Goal: Information Seeking & Learning: Learn about a topic

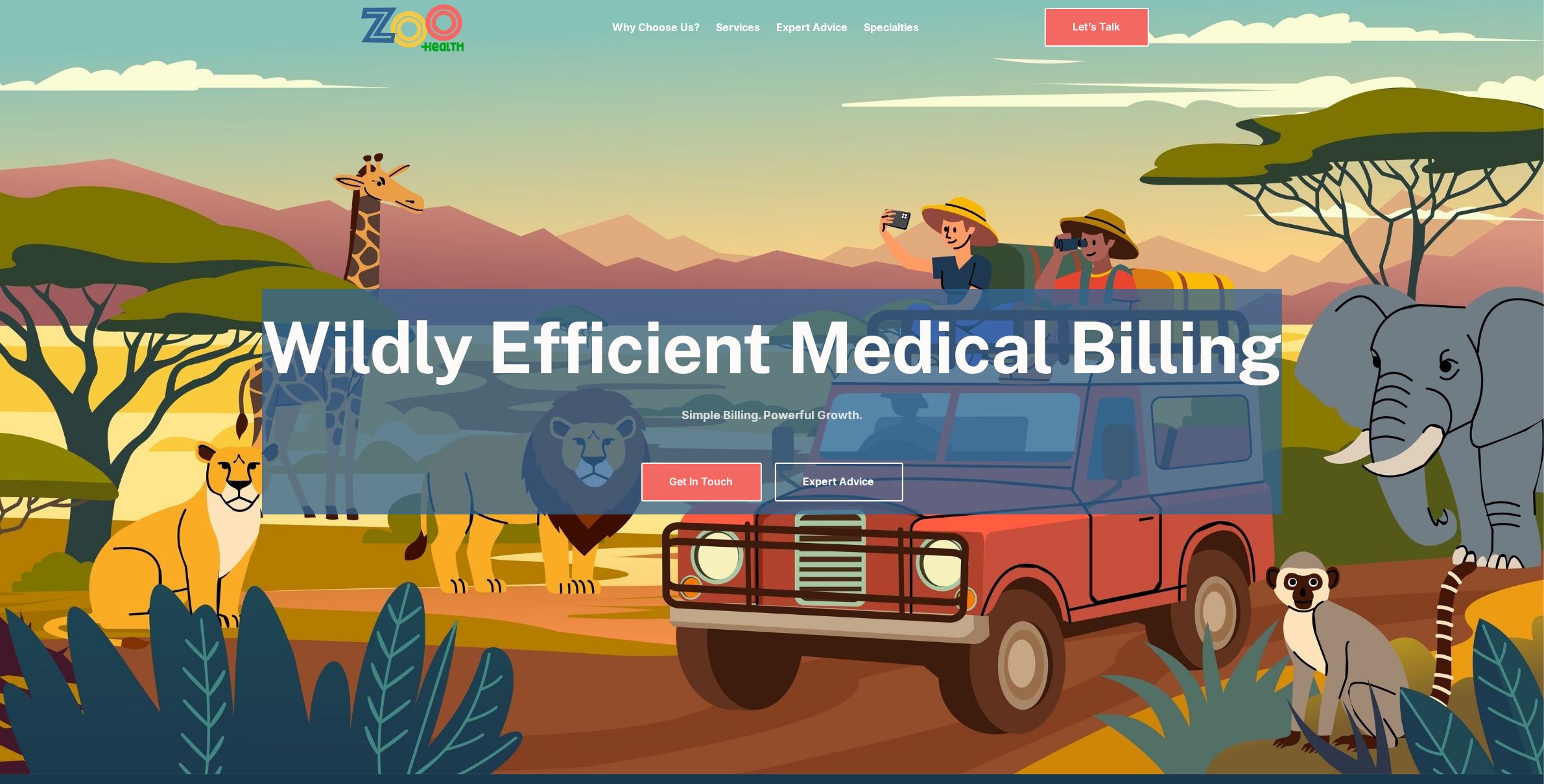
scroll to position [10, 0]
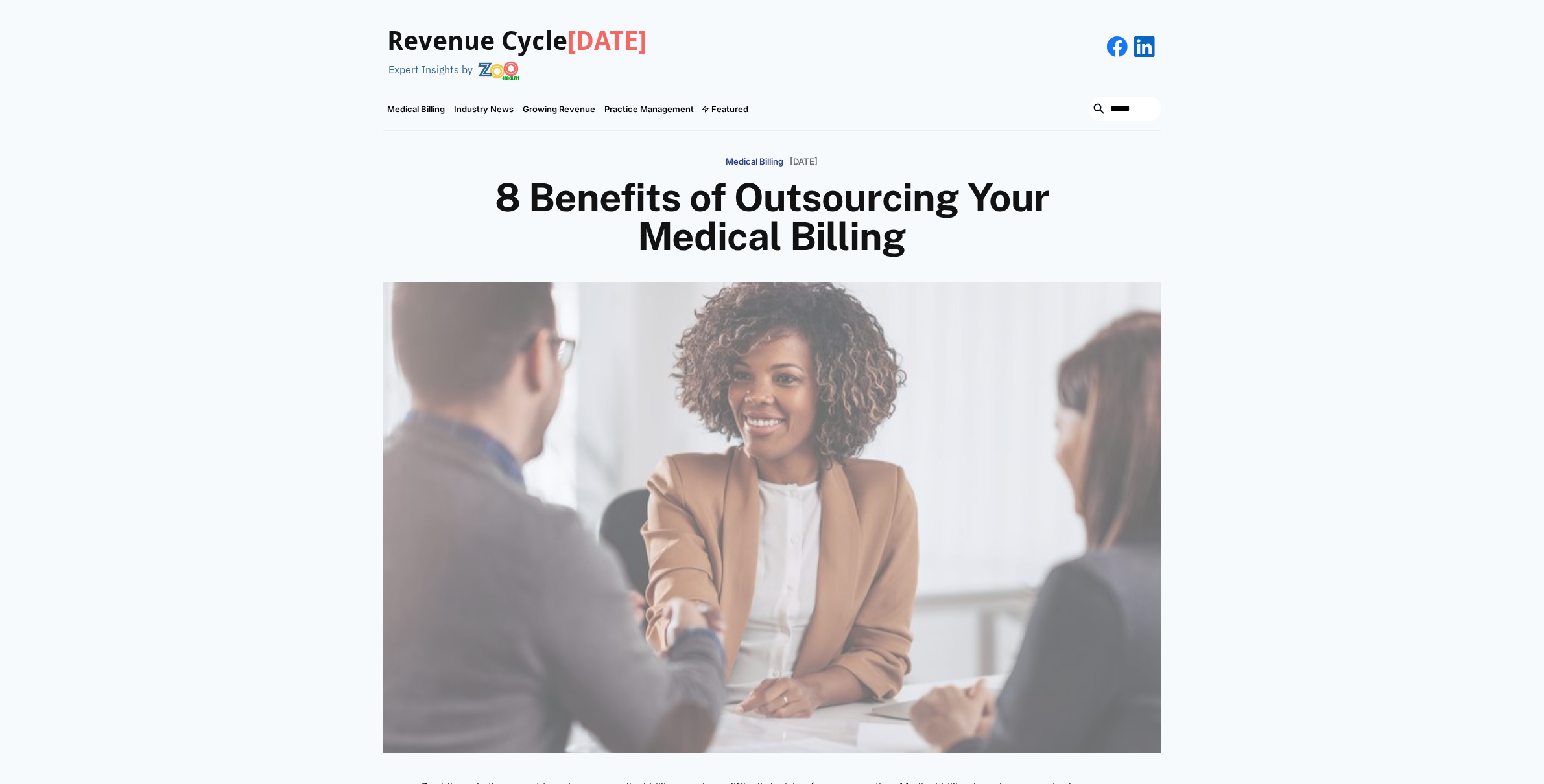
click at [448, 44] on h3 "Revenue Cycle Today" at bounding box center [517, 42] width 259 height 31
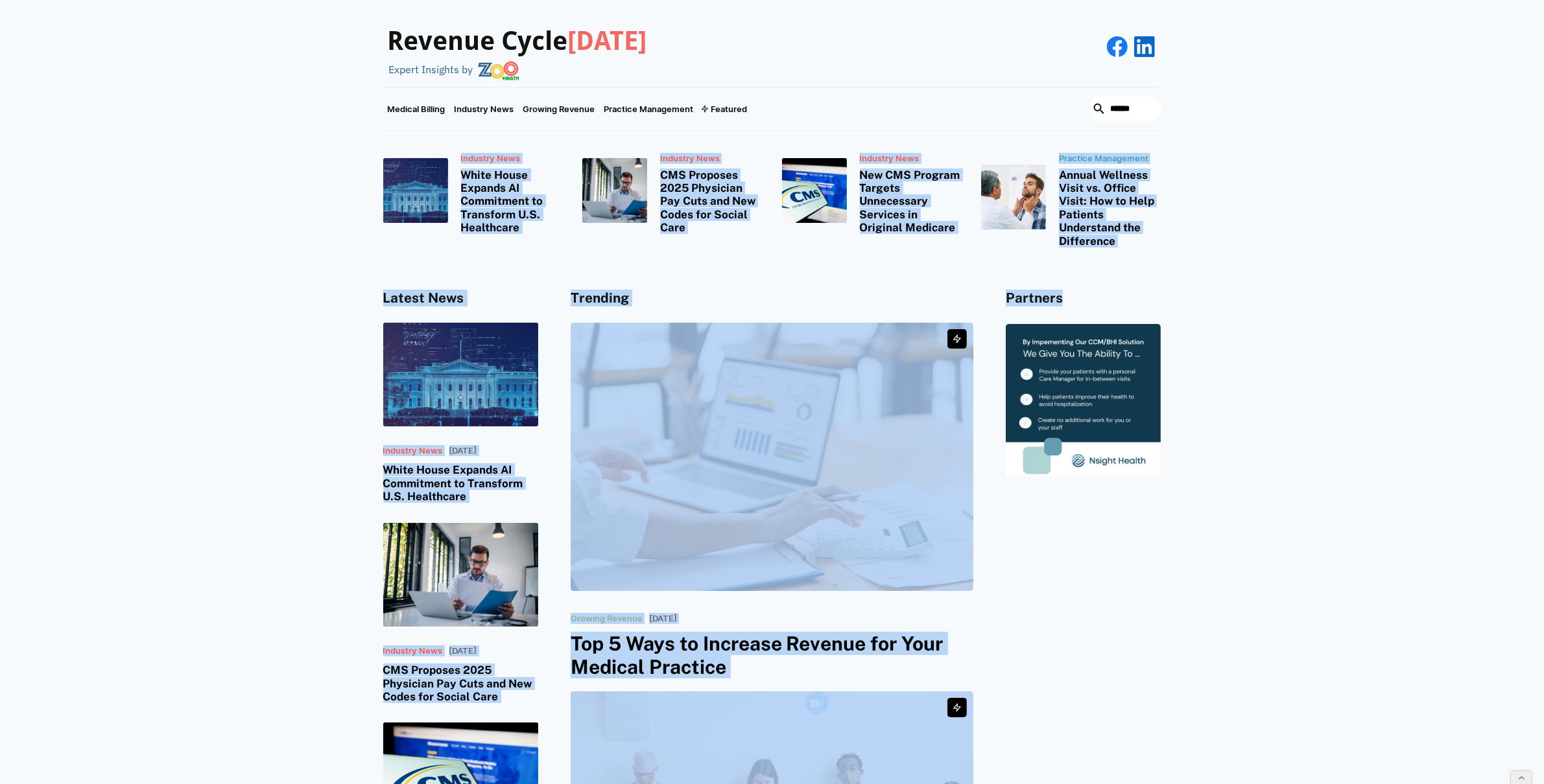
drag, startPoint x: 1123, startPoint y: 301, endPoint x: 378, endPoint y: 263, distance: 746.0
click at [380, 264] on div "Latest News Industry News July 30, 2025 White House Expands AI Commitment to Tr…" at bounding box center [772, 673] width 1544 height 817
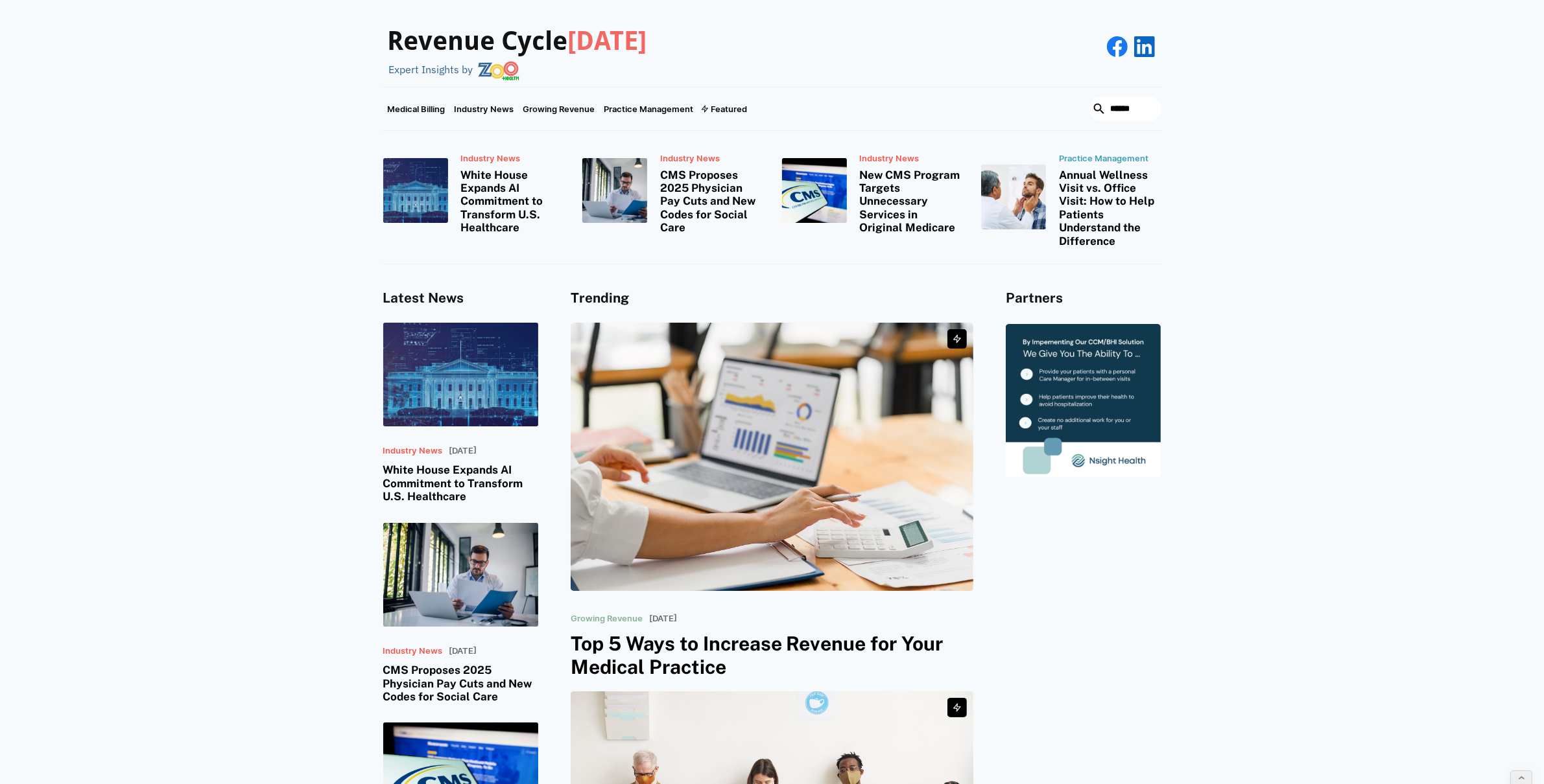
click at [373, 260] on div "Industry News White House Expands AI Commitment to Transform U.S. Healthcare In…" at bounding box center [772, 198] width 1544 height 133
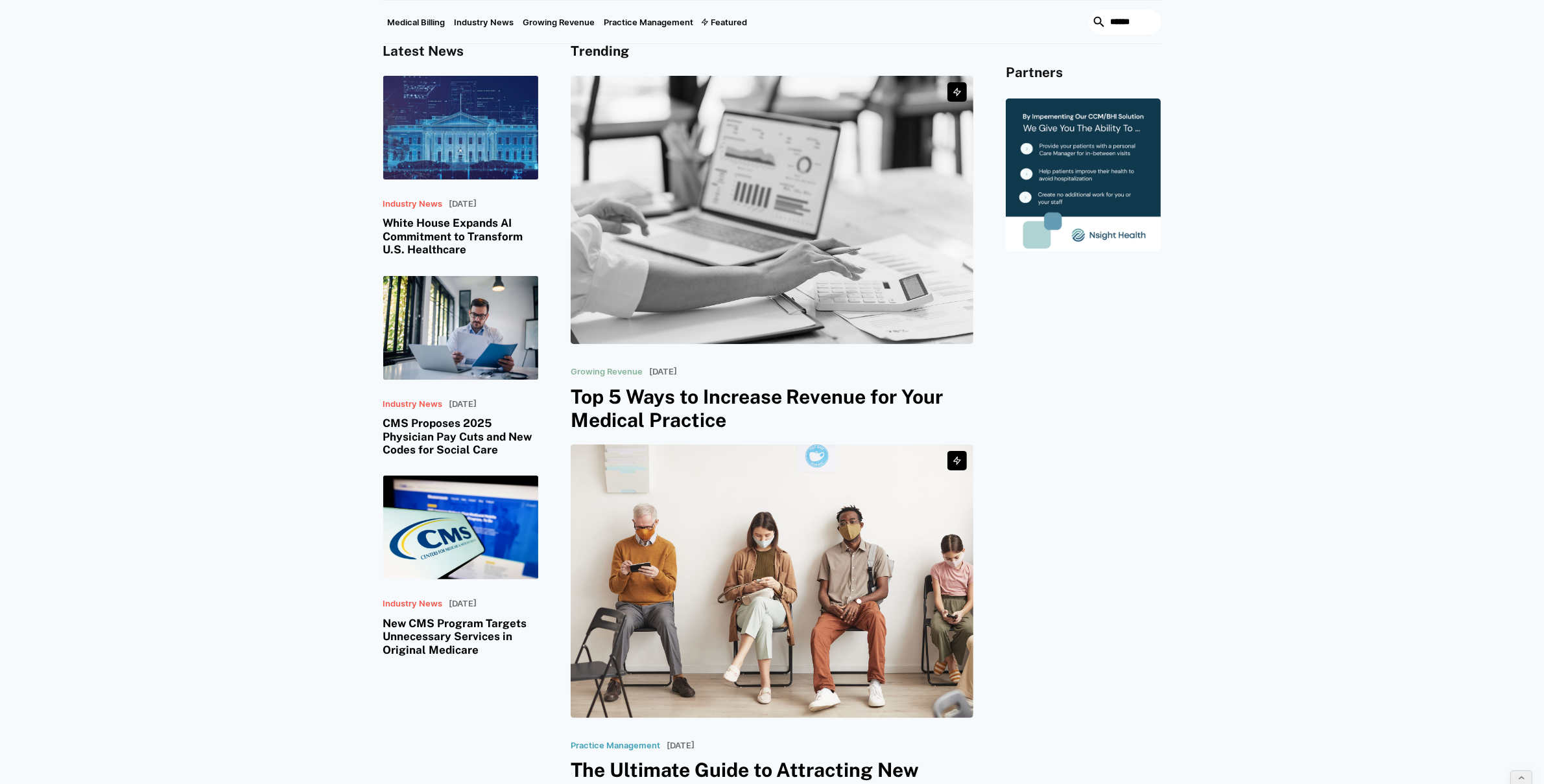
scroll to position [296, 0]
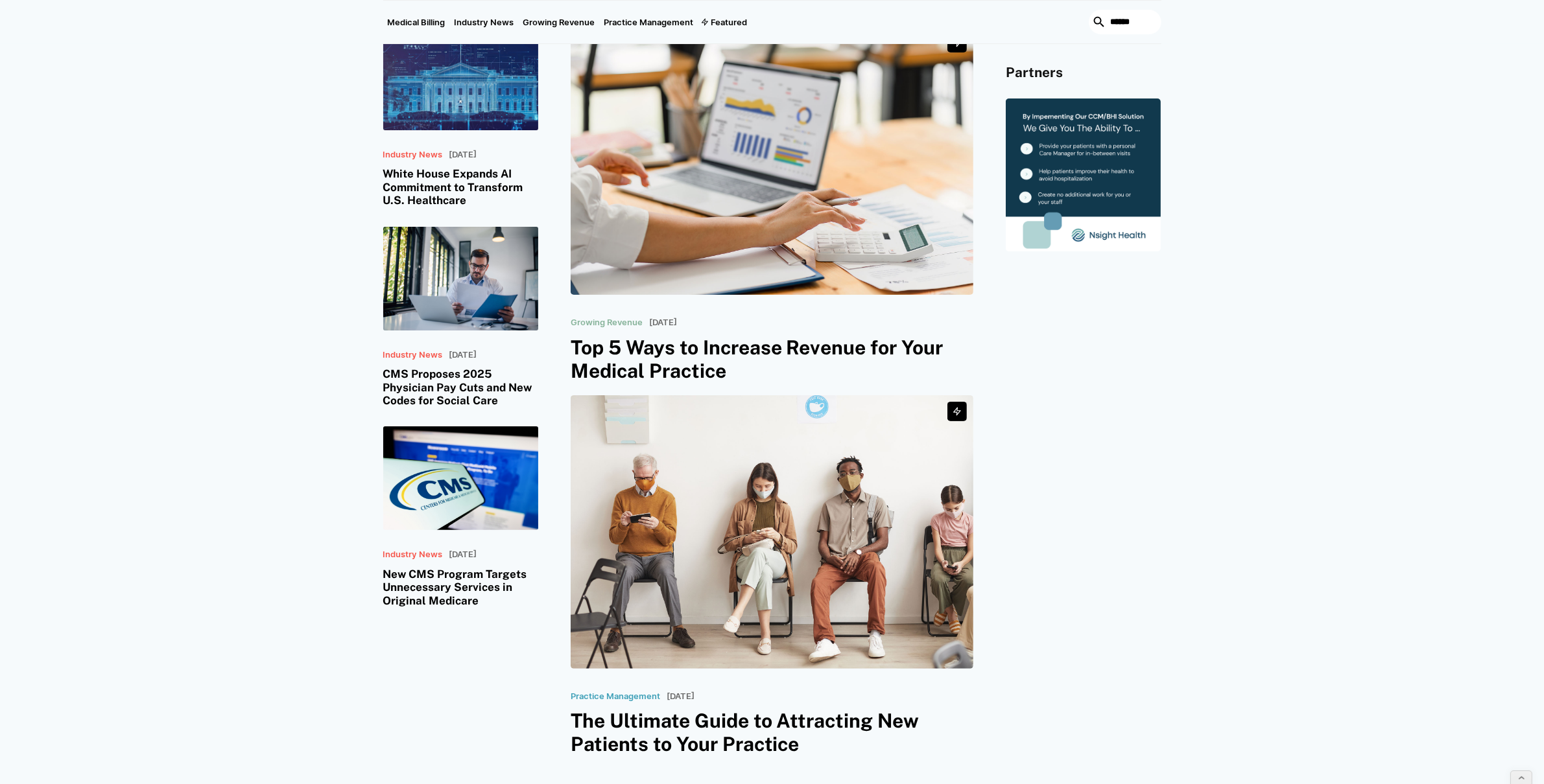
click at [341, 292] on div "Latest News Industry News [DATE] White House Expands AI Commitment to Transform…" at bounding box center [772, 377] width 1544 height 817
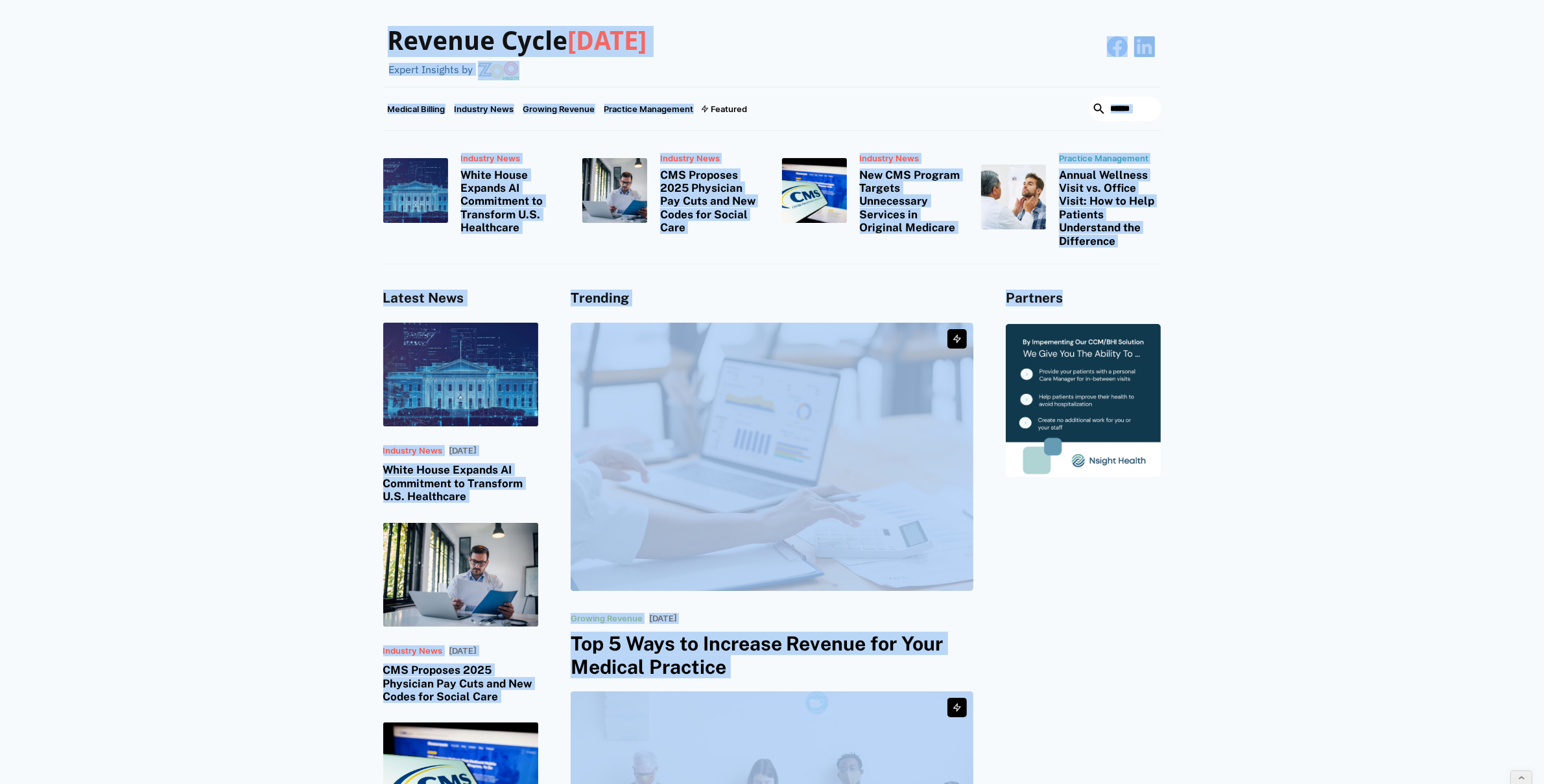
drag, startPoint x: 210, startPoint y: 58, endPoint x: 1329, endPoint y: 357, distance: 1158.3
click at [1327, 359] on div "Latest News Industry News July 30, 2025 White House Expands AI Commitment to Tr…" at bounding box center [772, 673] width 1544 height 817
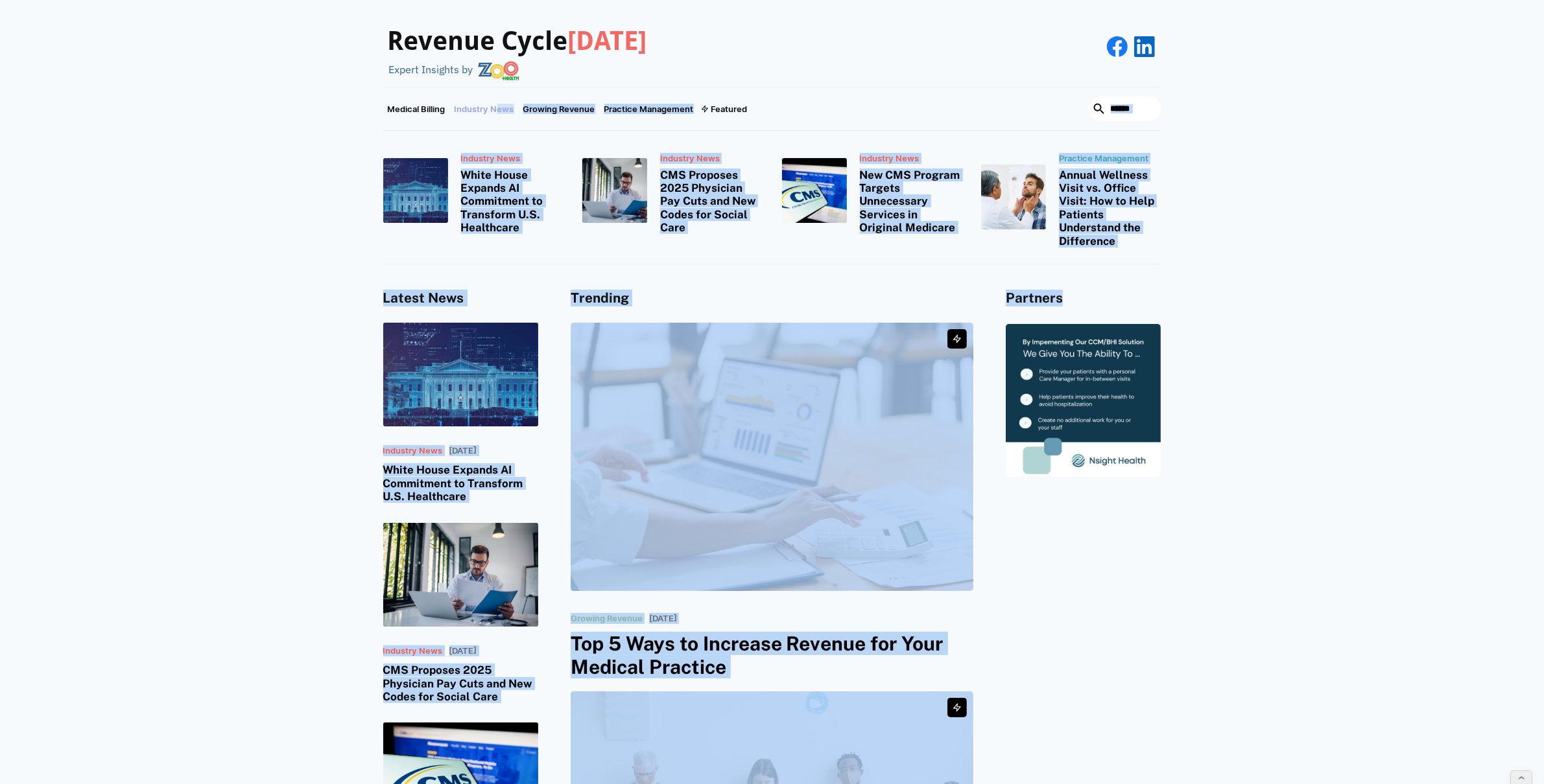
drag, startPoint x: 1203, startPoint y: 521, endPoint x: 498, endPoint y: 112, distance: 815.0
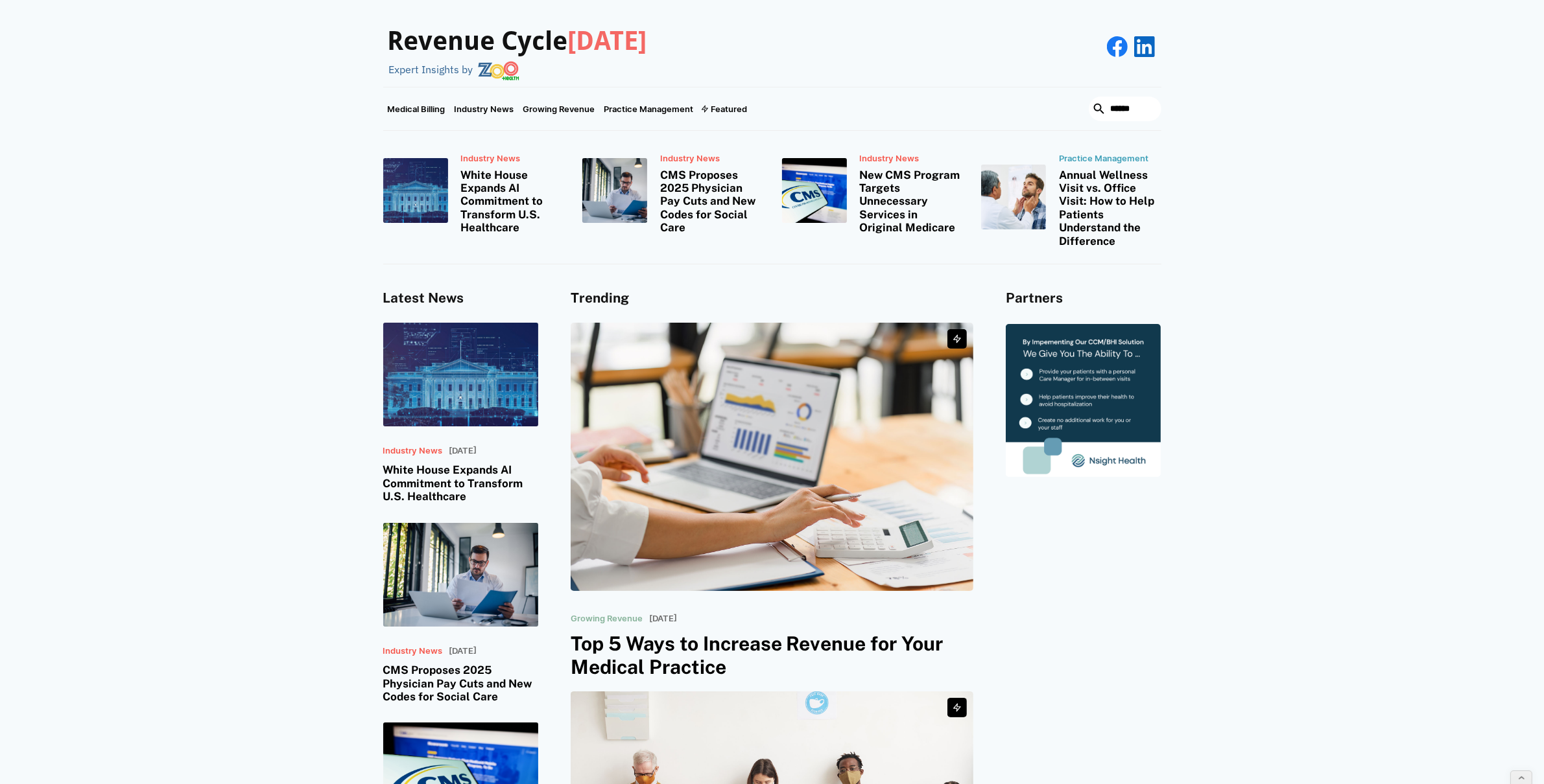
click at [352, 65] on div "Revenue Cycle Today Expert Insights by" at bounding box center [772, 43] width 1544 height 87
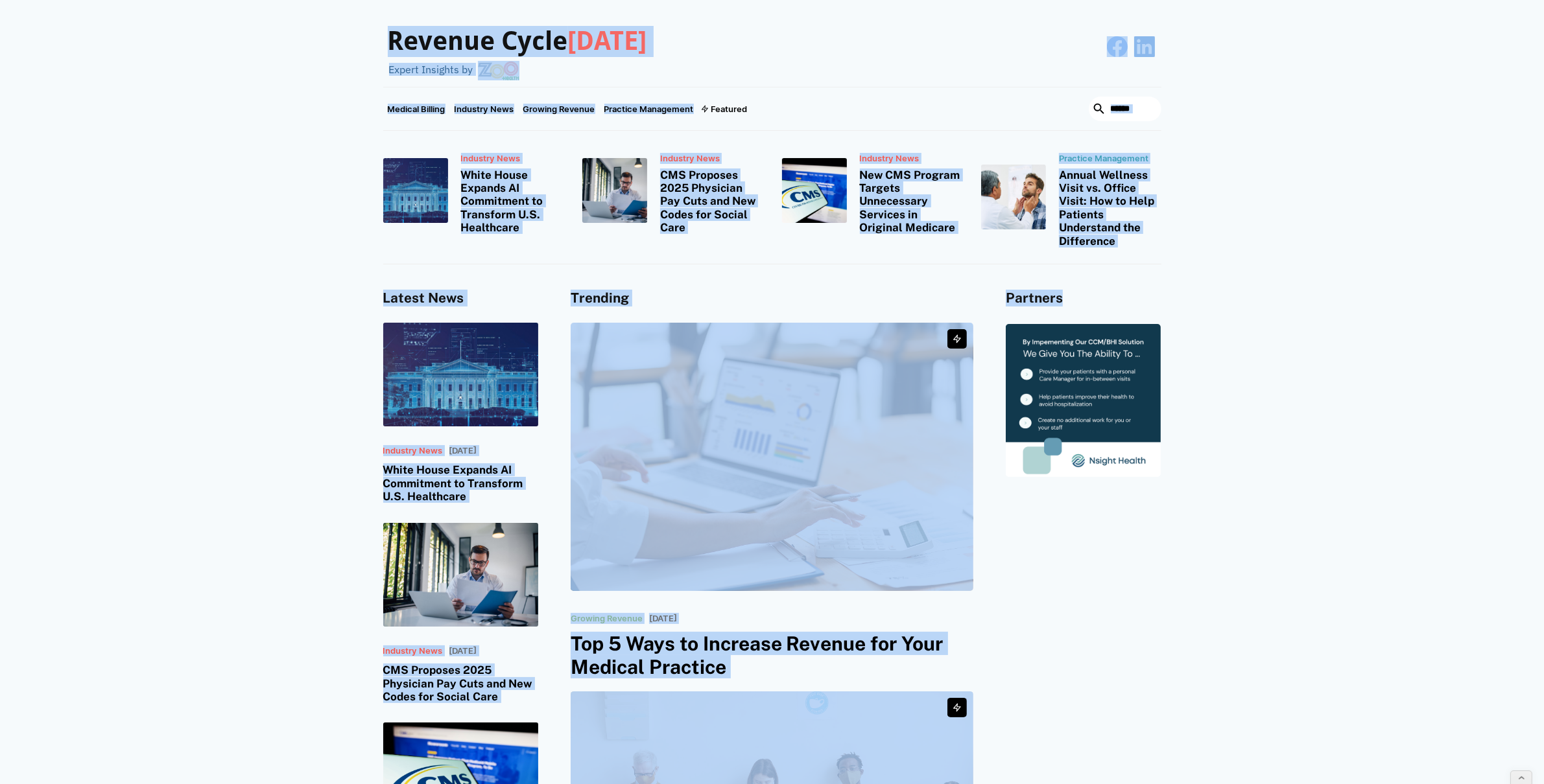
drag, startPoint x: 318, startPoint y: 22, endPoint x: 1120, endPoint y: 701, distance: 1050.8
click at [1094, 643] on div "Partners" at bounding box center [1083, 639] width 155 height 697
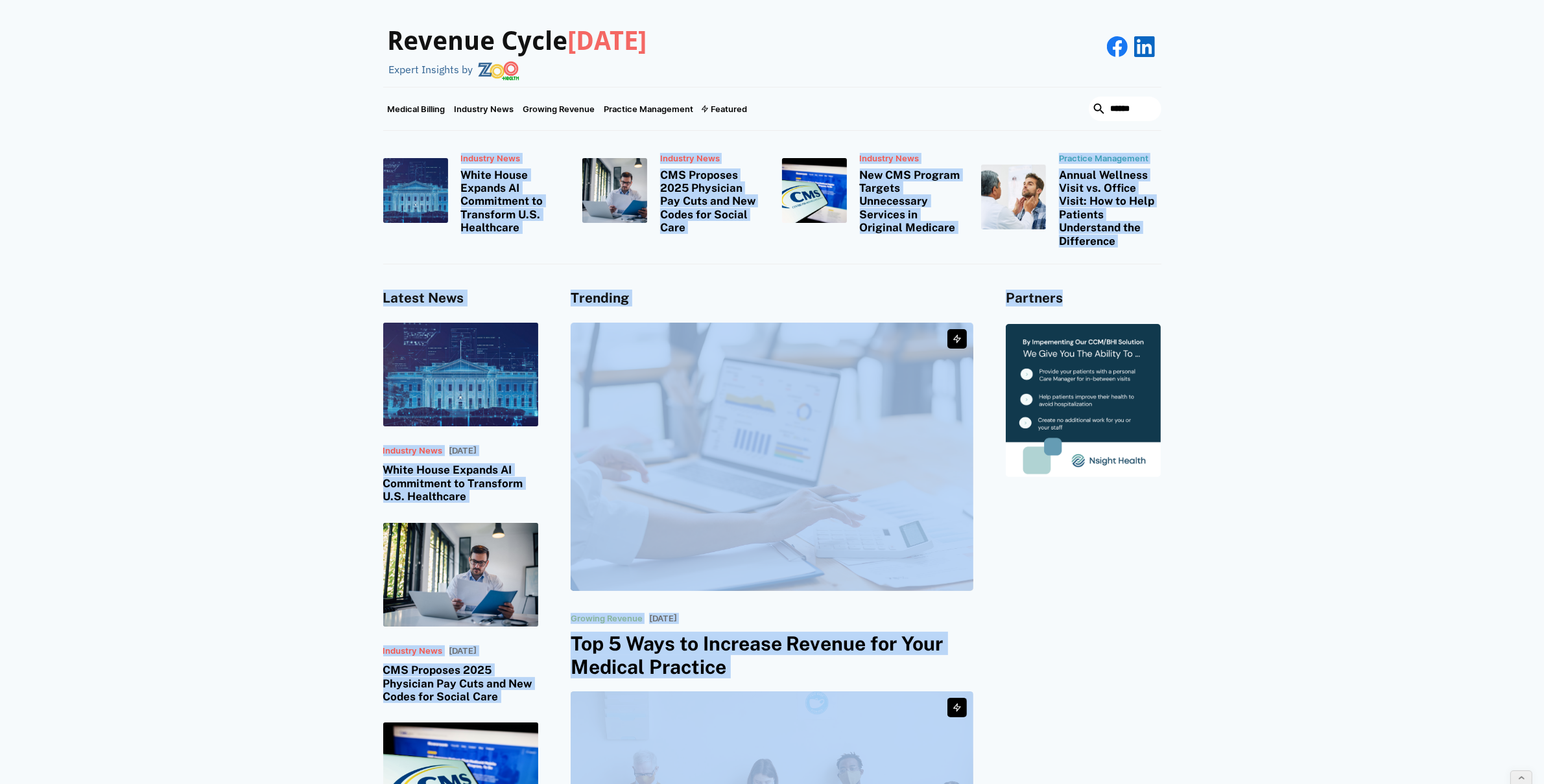
drag, startPoint x: 1182, startPoint y: 629, endPoint x: 147, endPoint y: 144, distance: 1143.0
click at [209, 144] on div "Industry News White House Expands AI Commitment to Transform U.S. Healthcare In…" at bounding box center [772, 198] width 1544 height 133
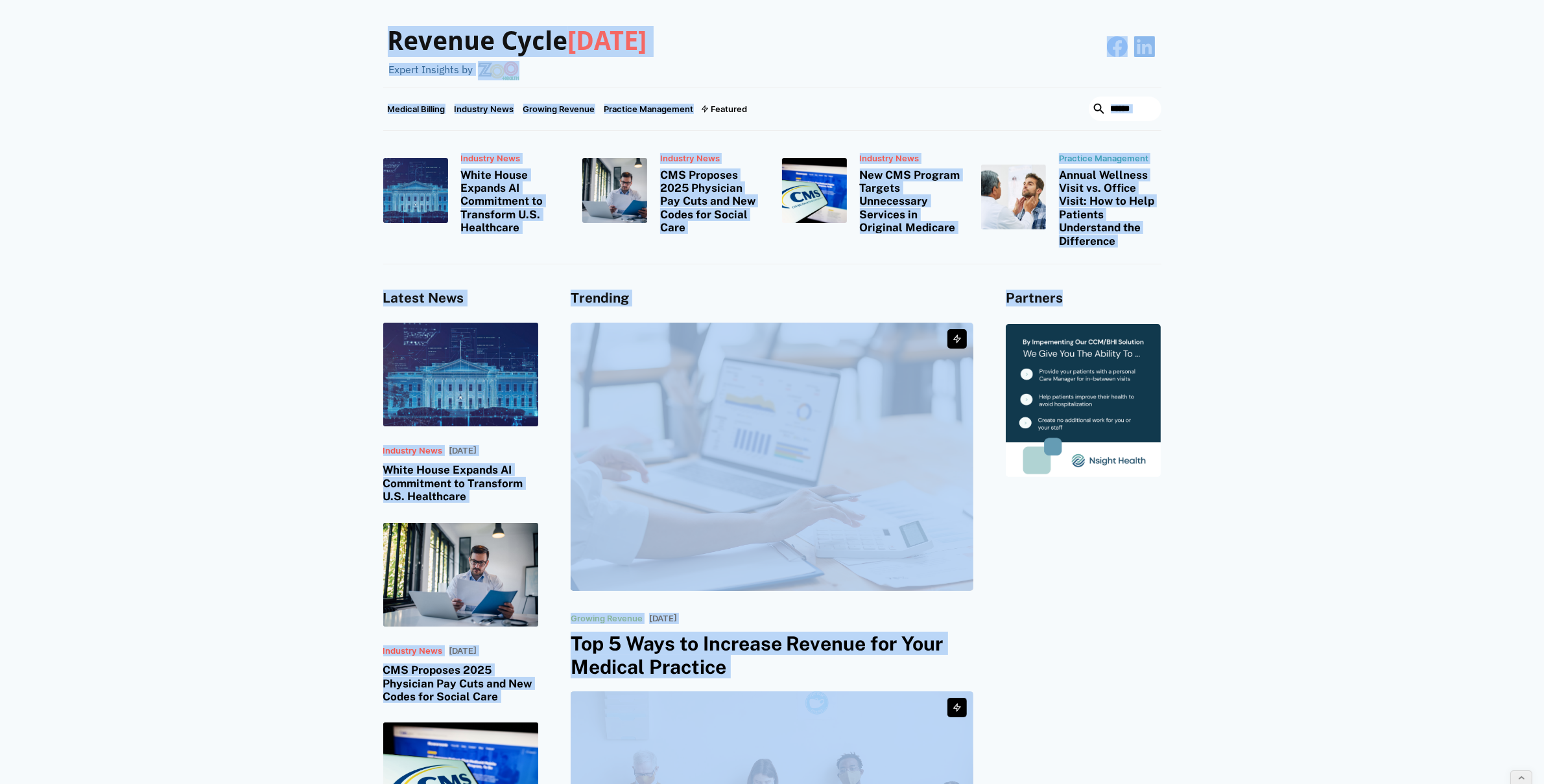
drag, startPoint x: 332, startPoint y: 66, endPoint x: 1149, endPoint y: 542, distance: 945.6
click at [1149, 542] on div "Partners" at bounding box center [1083, 639] width 155 height 697
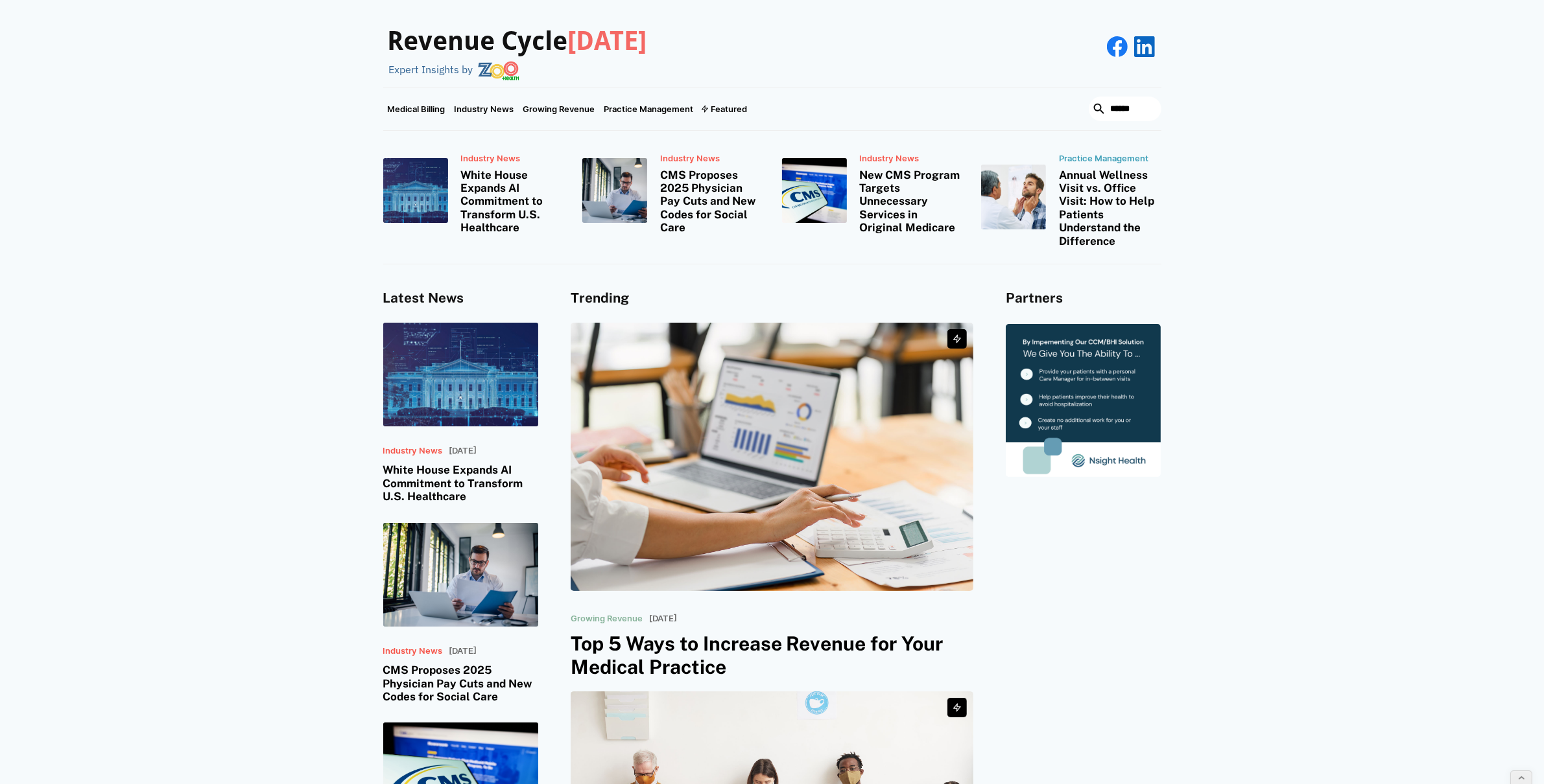
drag, startPoint x: 1086, startPoint y: 301, endPoint x: 969, endPoint y: 297, distance: 117.1
click at [969, 297] on div "Latest News Industry News July 30, 2025 White House Expands AI Commitment to Tr…" at bounding box center [772, 677] width 778 height 775
click at [969, 297] on h4 "Trending" at bounding box center [772, 298] width 403 height 16
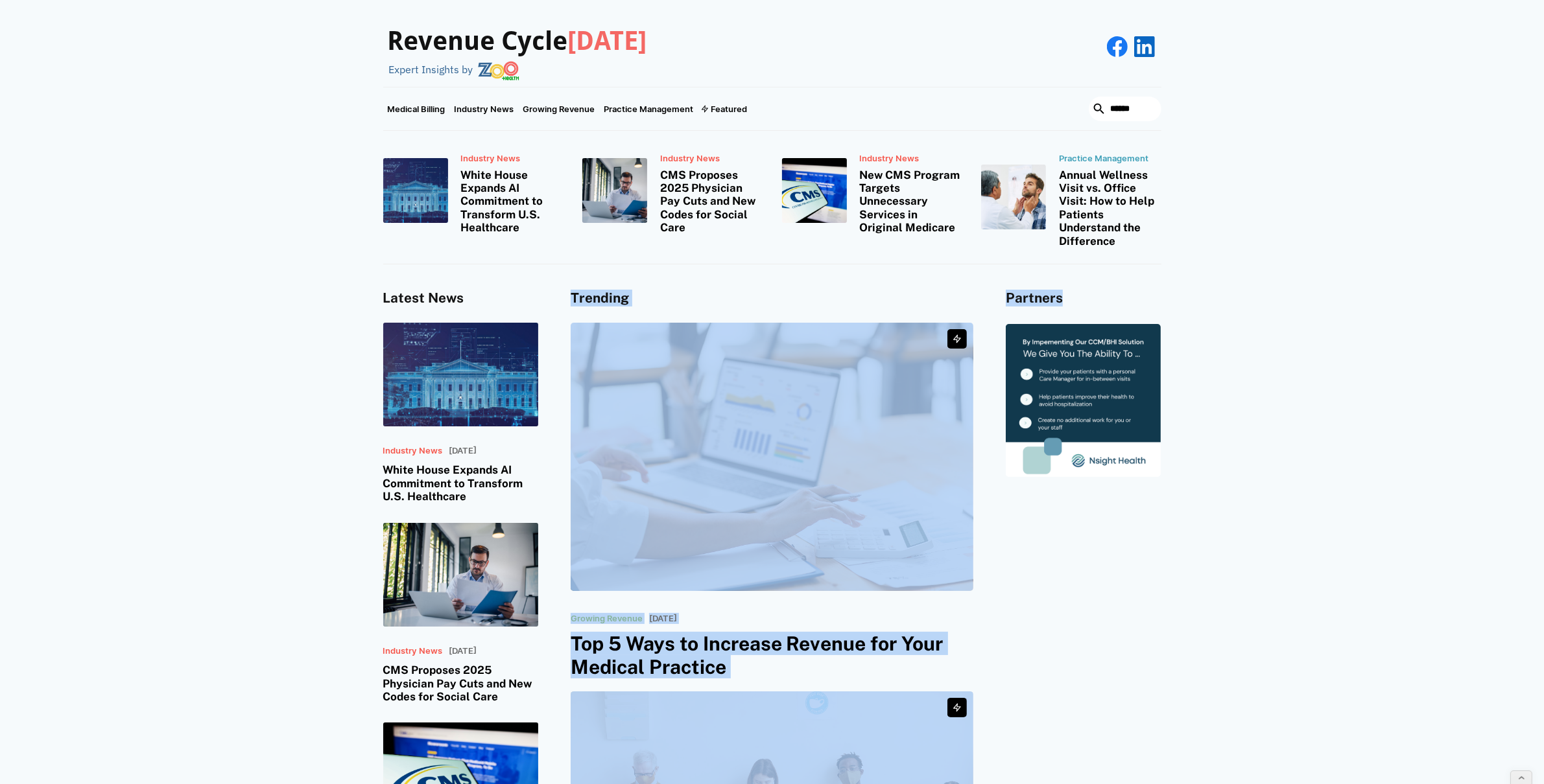
drag, startPoint x: 1007, startPoint y: 289, endPoint x: 1169, endPoint y: 314, distance: 163.9
click at [1169, 314] on div "Latest News Industry News July 30, 2025 White House Expands AI Commitment to Tr…" at bounding box center [772, 673] width 1544 height 817
click at [1184, 295] on div "Latest News Industry News July 30, 2025 White House Expands AI Commitment to Tr…" at bounding box center [772, 673] width 1544 height 817
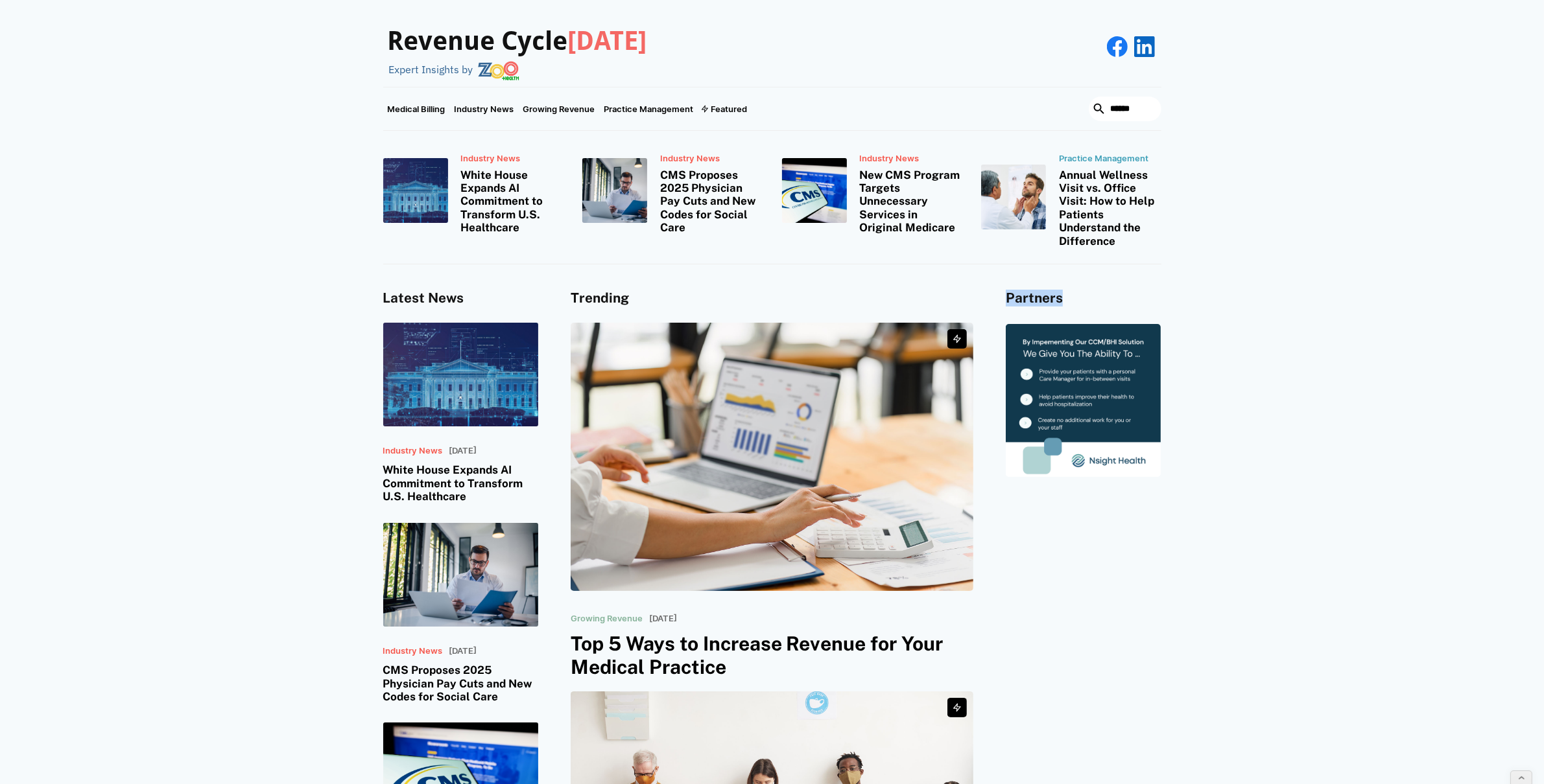
drag, startPoint x: 1052, startPoint y: 300, endPoint x: 993, endPoint y: 293, distance: 59.4
click at [993, 293] on div "Latest News Industry News July 30, 2025 White House Expands AI Commitment to Tr…" at bounding box center [772, 673] width 1544 height 817
click at [993, 293] on div "Latest News Industry News July 30, 2025 White House Expands AI Commitment to Tr…" at bounding box center [772, 677] width 778 height 775
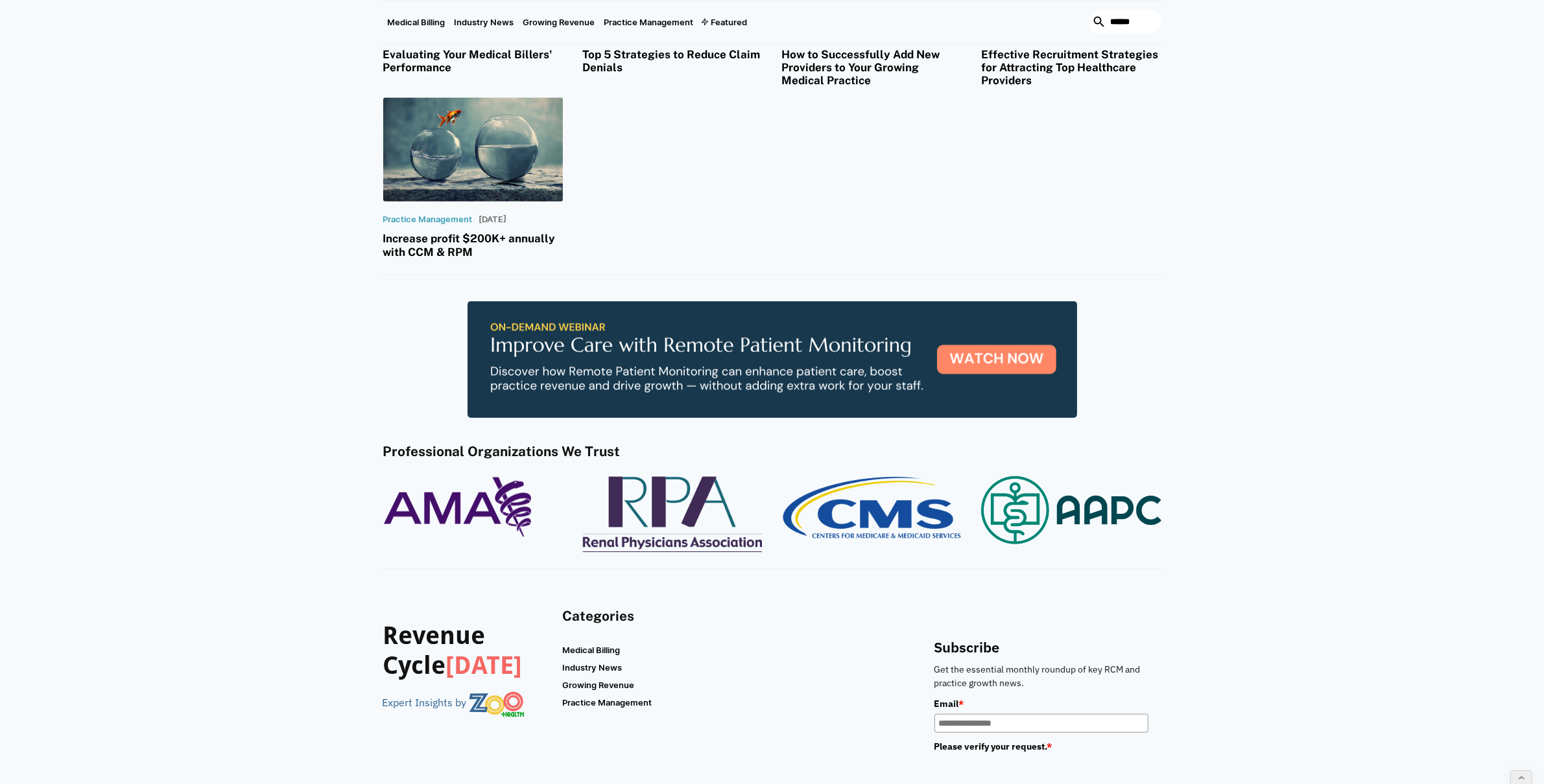
scroll to position [1531, 0]
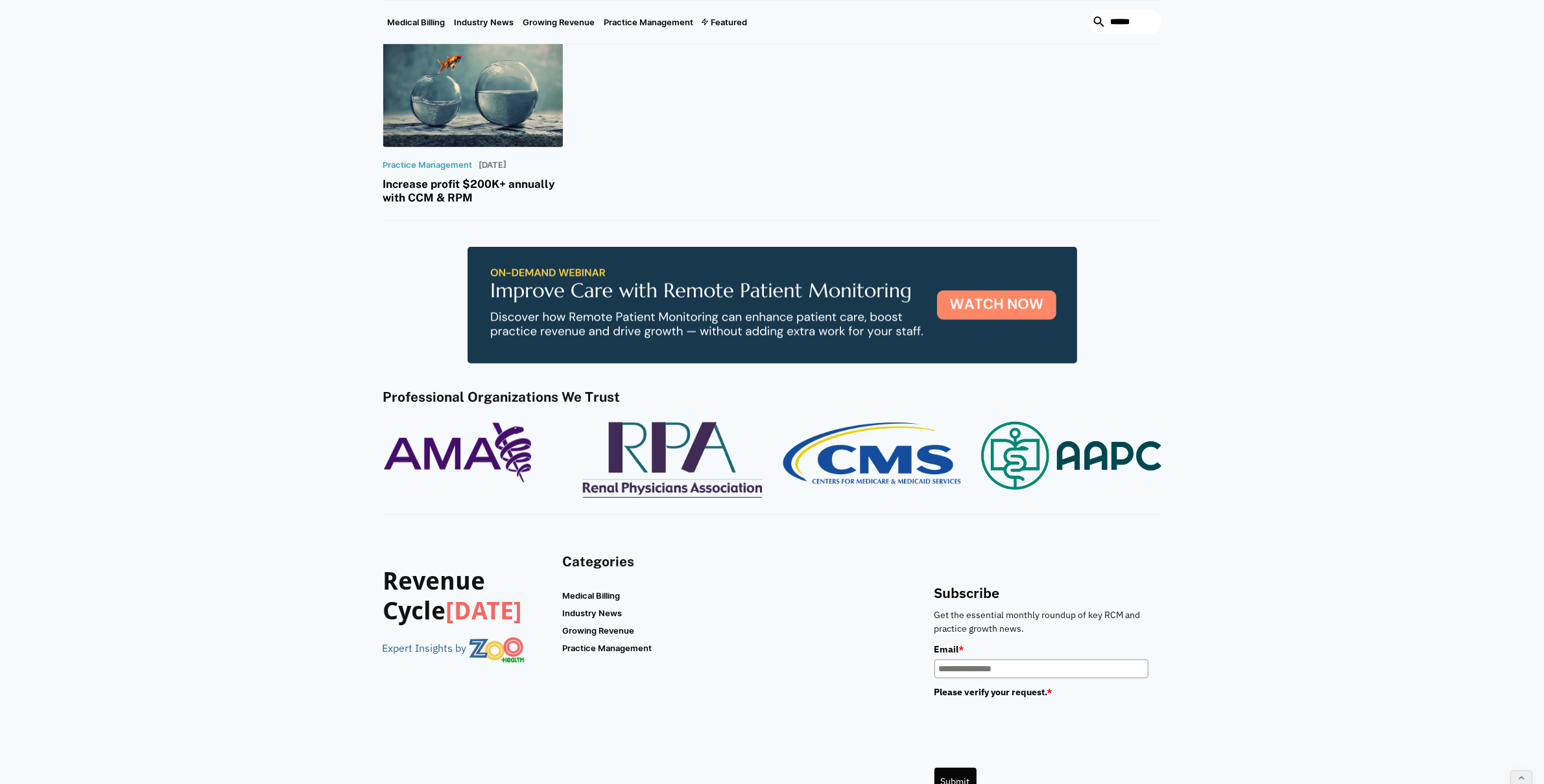
drag, startPoint x: 1213, startPoint y: 760, endPoint x: 852, endPoint y: 738, distance: 361.7
click at [852, 738] on div "Revenue Cycle Today Expert Insights by Categories Medical Billing Industry News…" at bounding box center [772, 707] width 1544 height 383
click at [831, 735] on div "Revenue Cycle Today Expert Insights by Categories Medical Billing Industry News…" at bounding box center [772, 716] width 778 height 324
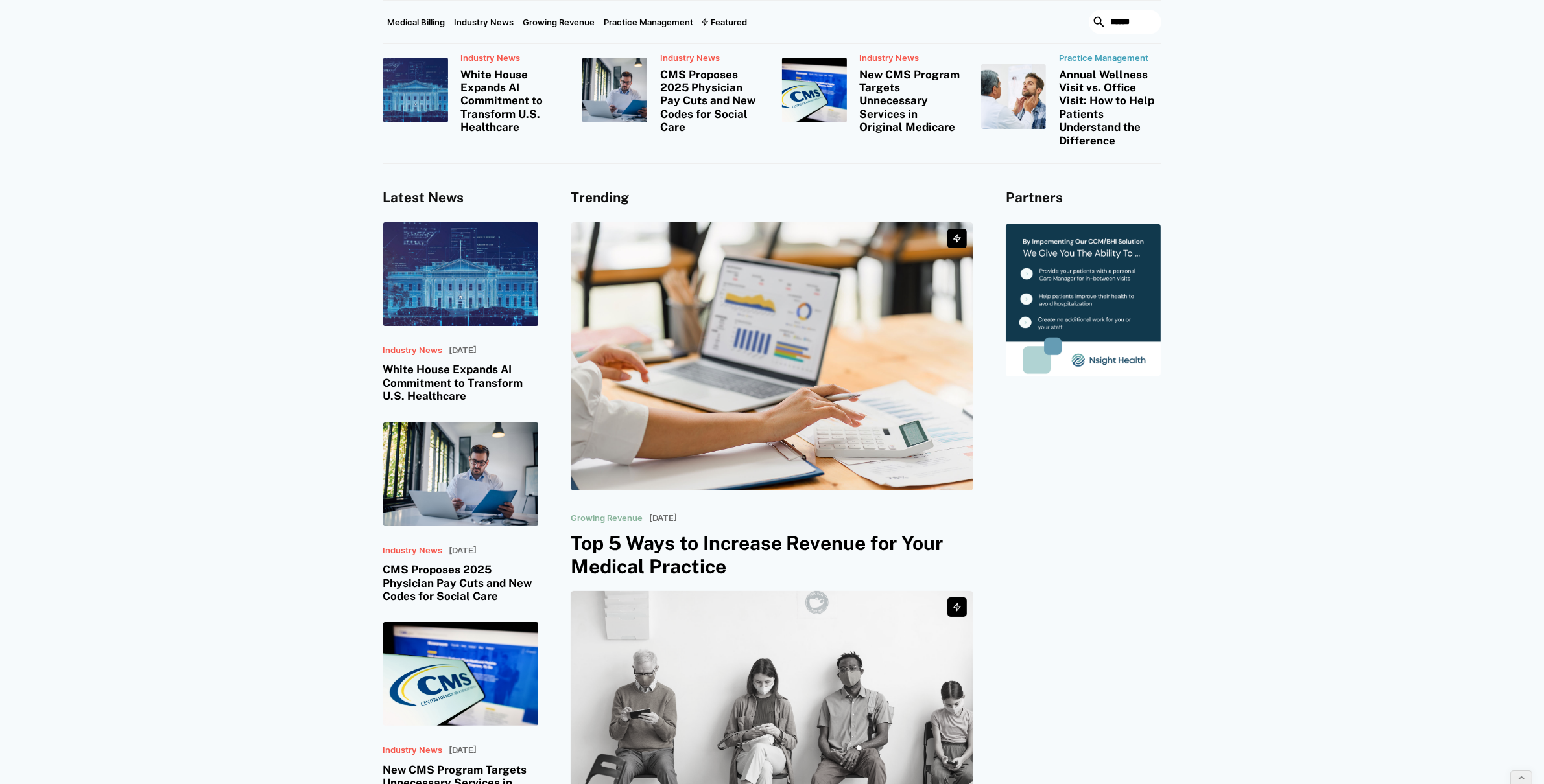
scroll to position [0, 0]
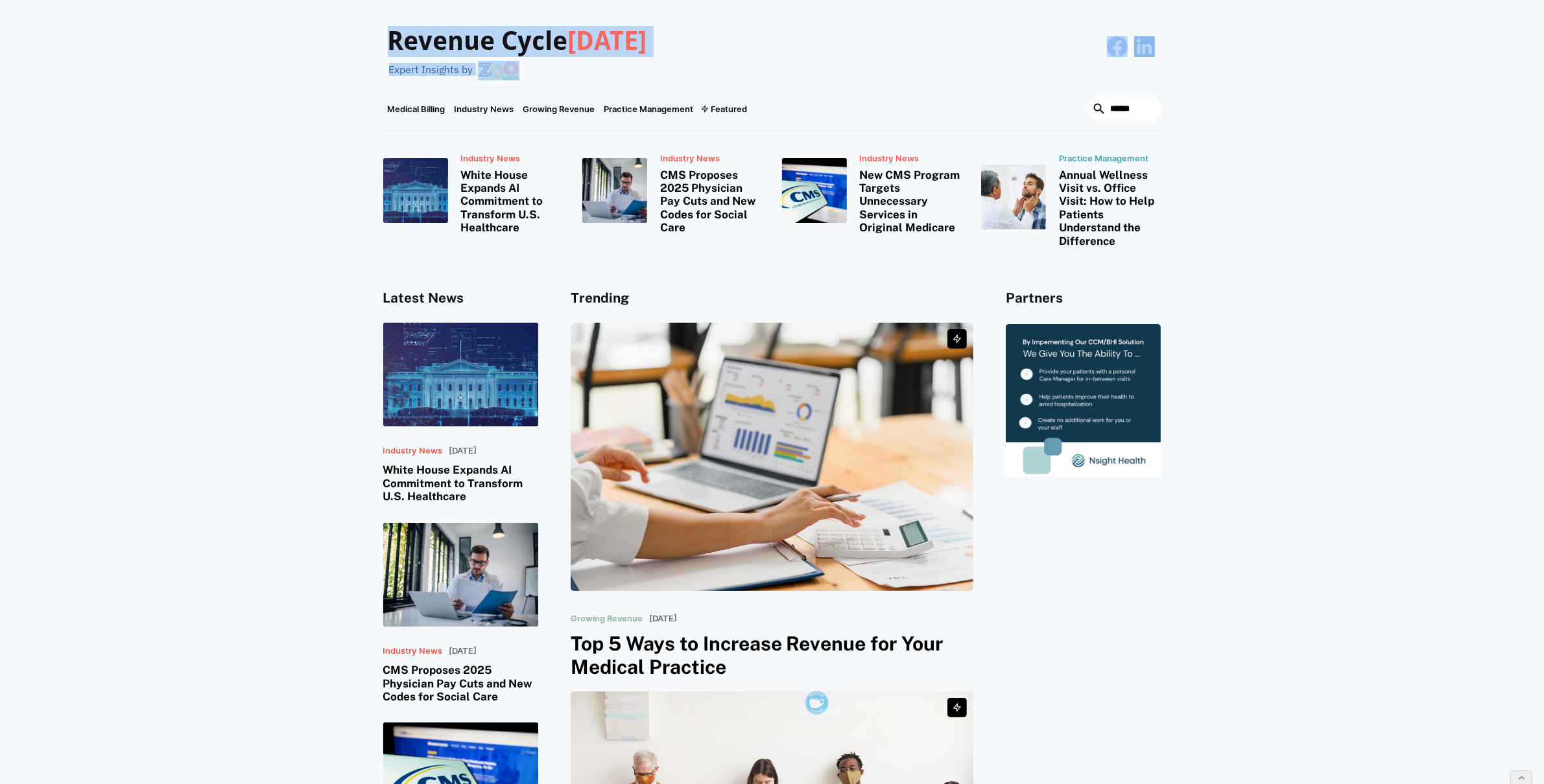
drag, startPoint x: 1246, startPoint y: 61, endPoint x: 272, endPoint y: 27, distance: 974.6
click at [272, 27] on div "Revenue Cycle Today Expert Insights by" at bounding box center [772, 43] width 1544 height 87
click at [270, 34] on div "Revenue Cycle Today Expert Insights by" at bounding box center [772, 43] width 1544 height 87
click at [1106, 108] on input "search" at bounding box center [1125, 108] width 73 height 25
type input "***"
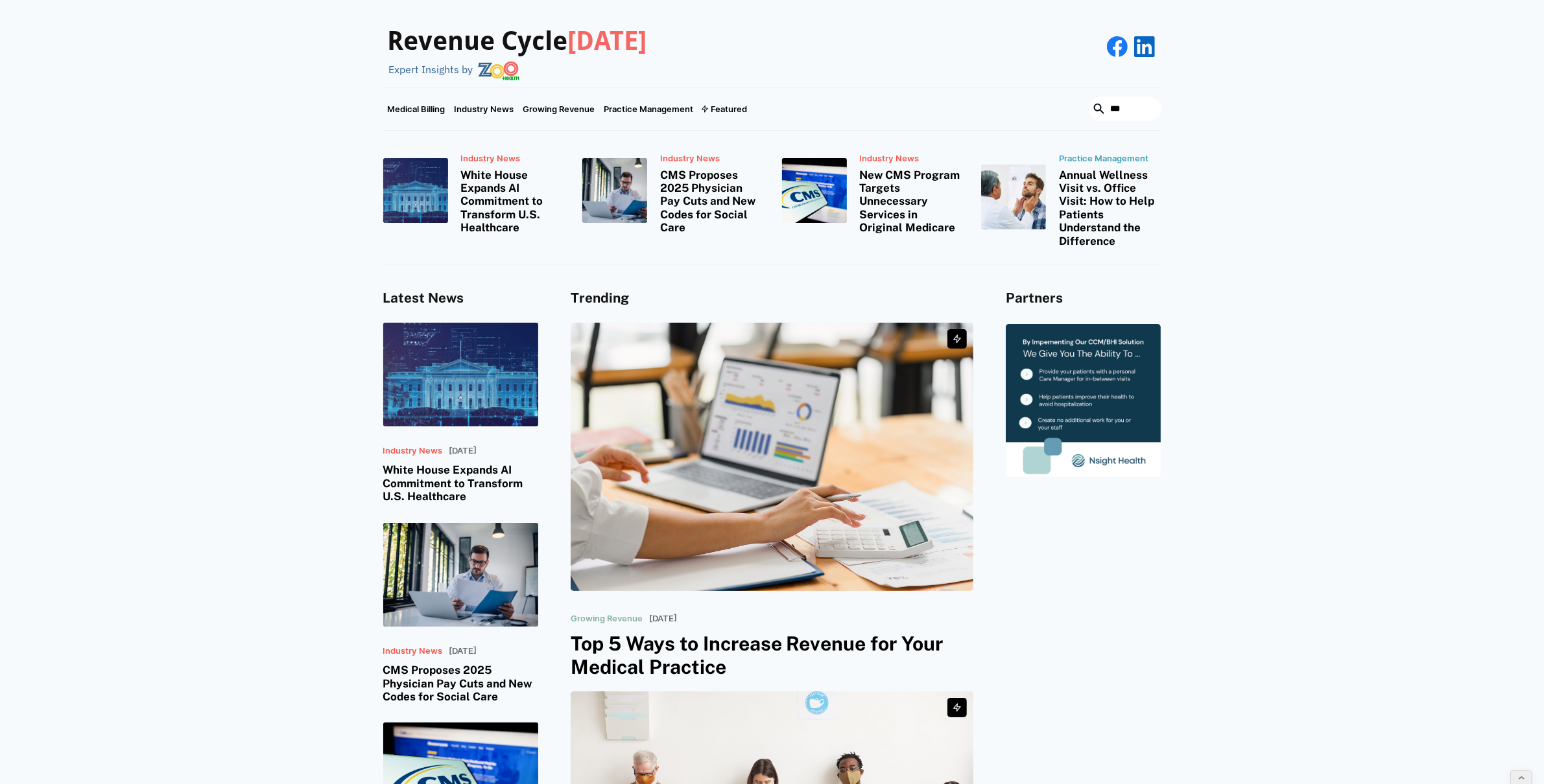
click input "*********" at bounding box center [0, 0] width 0 height 0
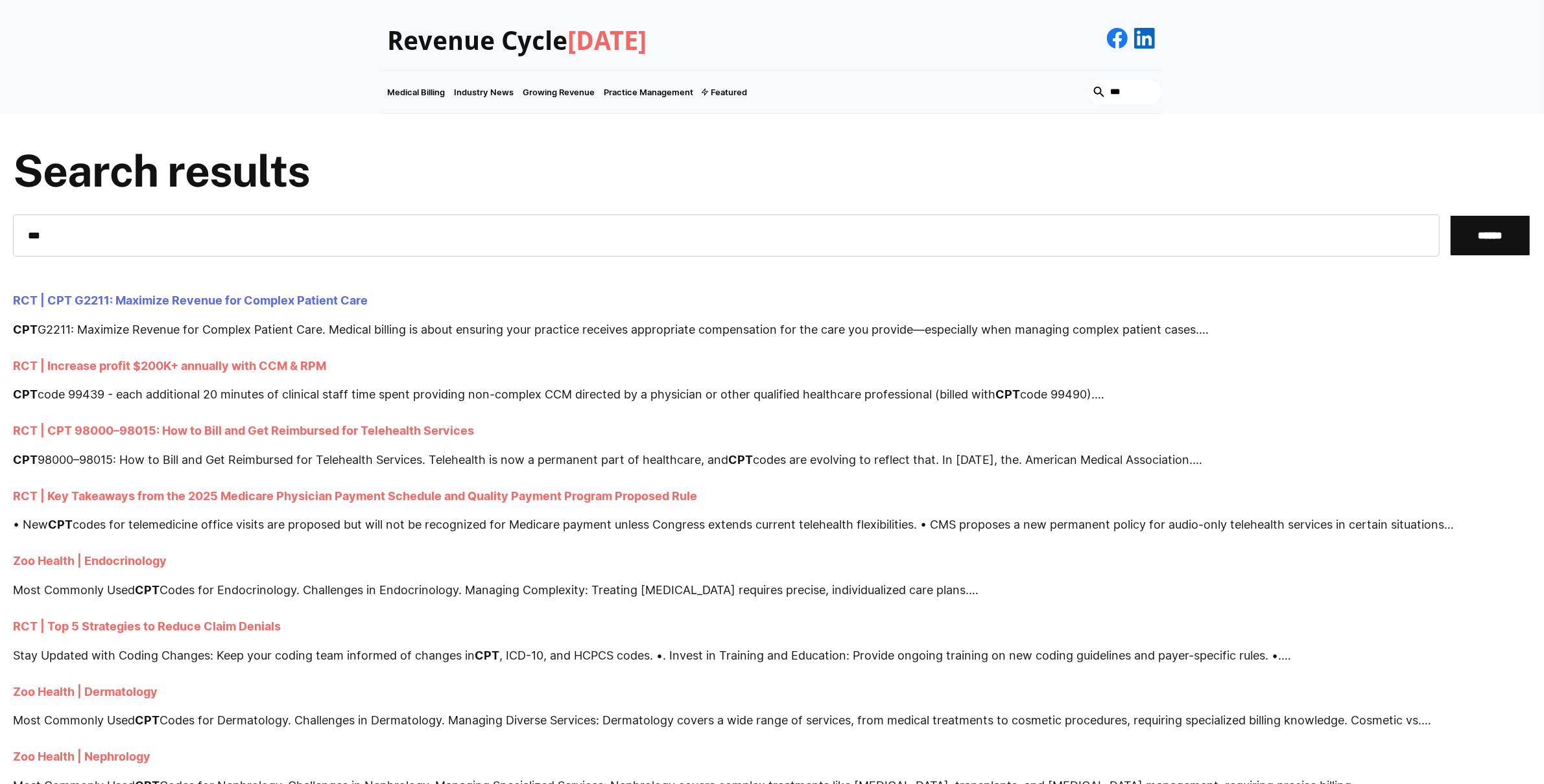
click at [298, 302] on link "RCT | CPT G2211: Maximize Revenue for Complex Patient Care" at bounding box center [190, 300] width 355 height 14
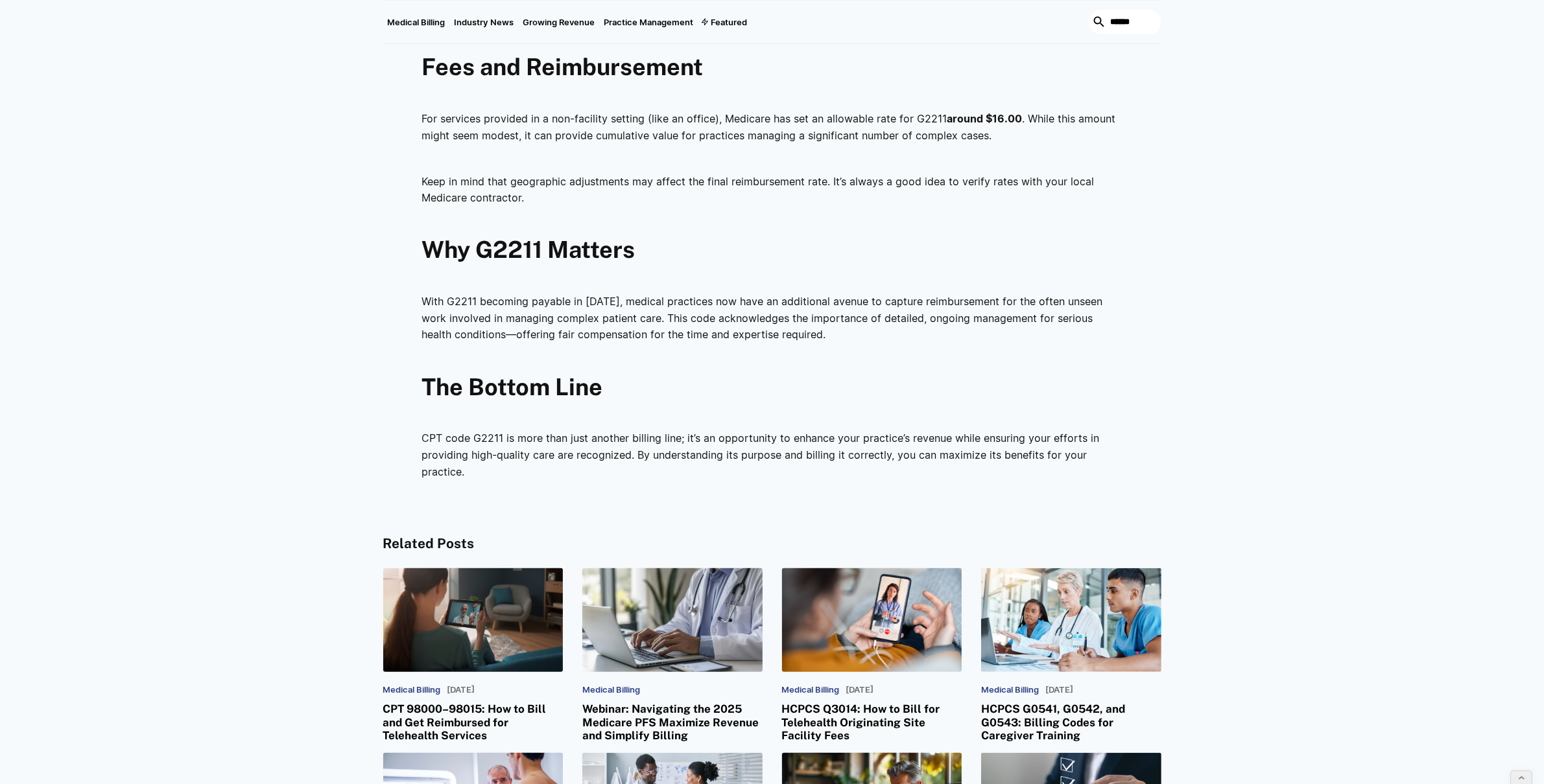
scroll to position [1444, 0]
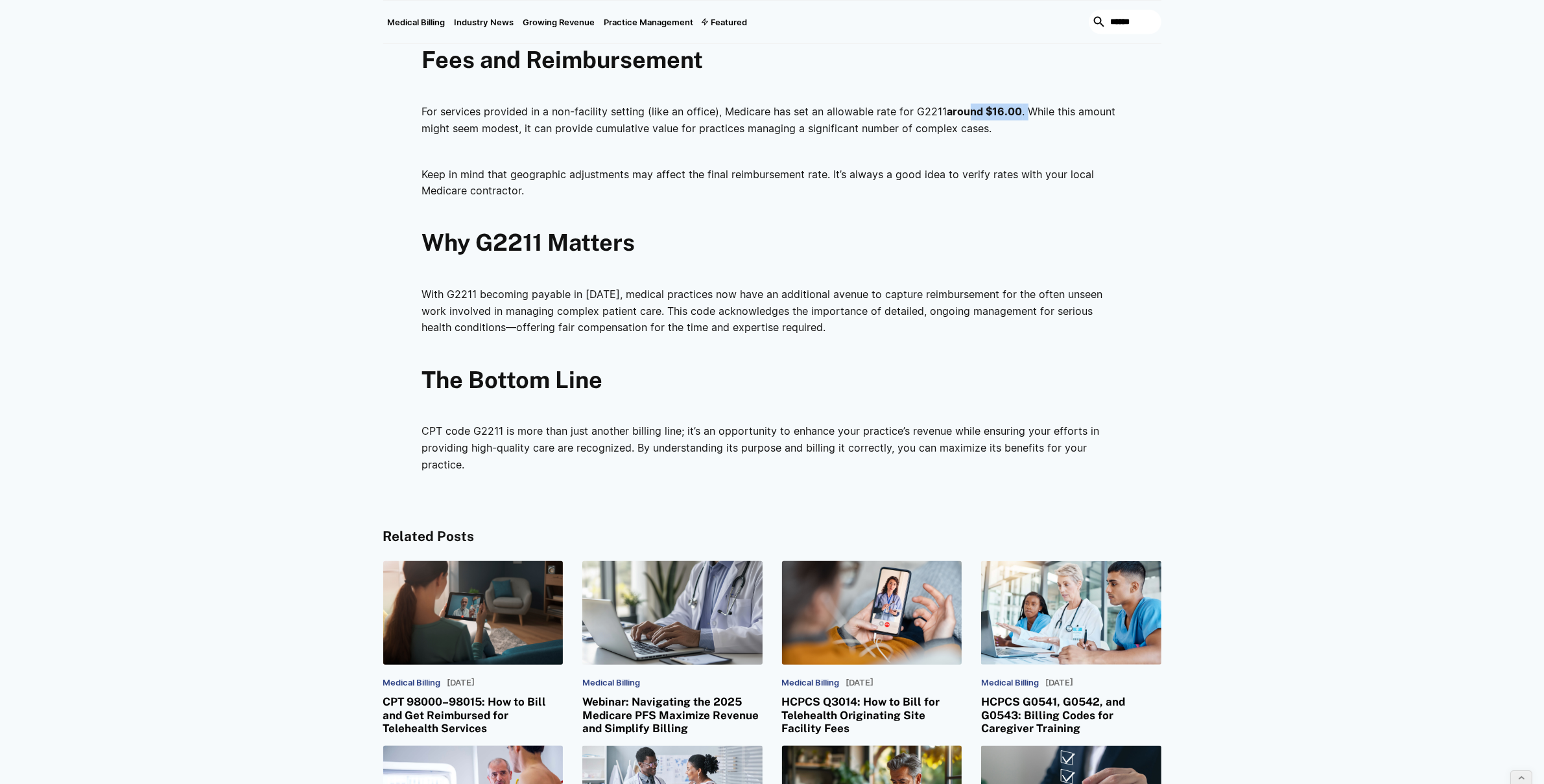
drag, startPoint x: 964, startPoint y: 107, endPoint x: 1024, endPoint y: 115, distance: 60.5
click at [1024, 115] on p "For services provided in a non-facility setting (like an office), Medicare has …" at bounding box center [772, 120] width 700 height 33
click at [1027, 118] on p "For services provided in a non-facility setting (like an office), Medicare has …" at bounding box center [772, 120] width 700 height 33
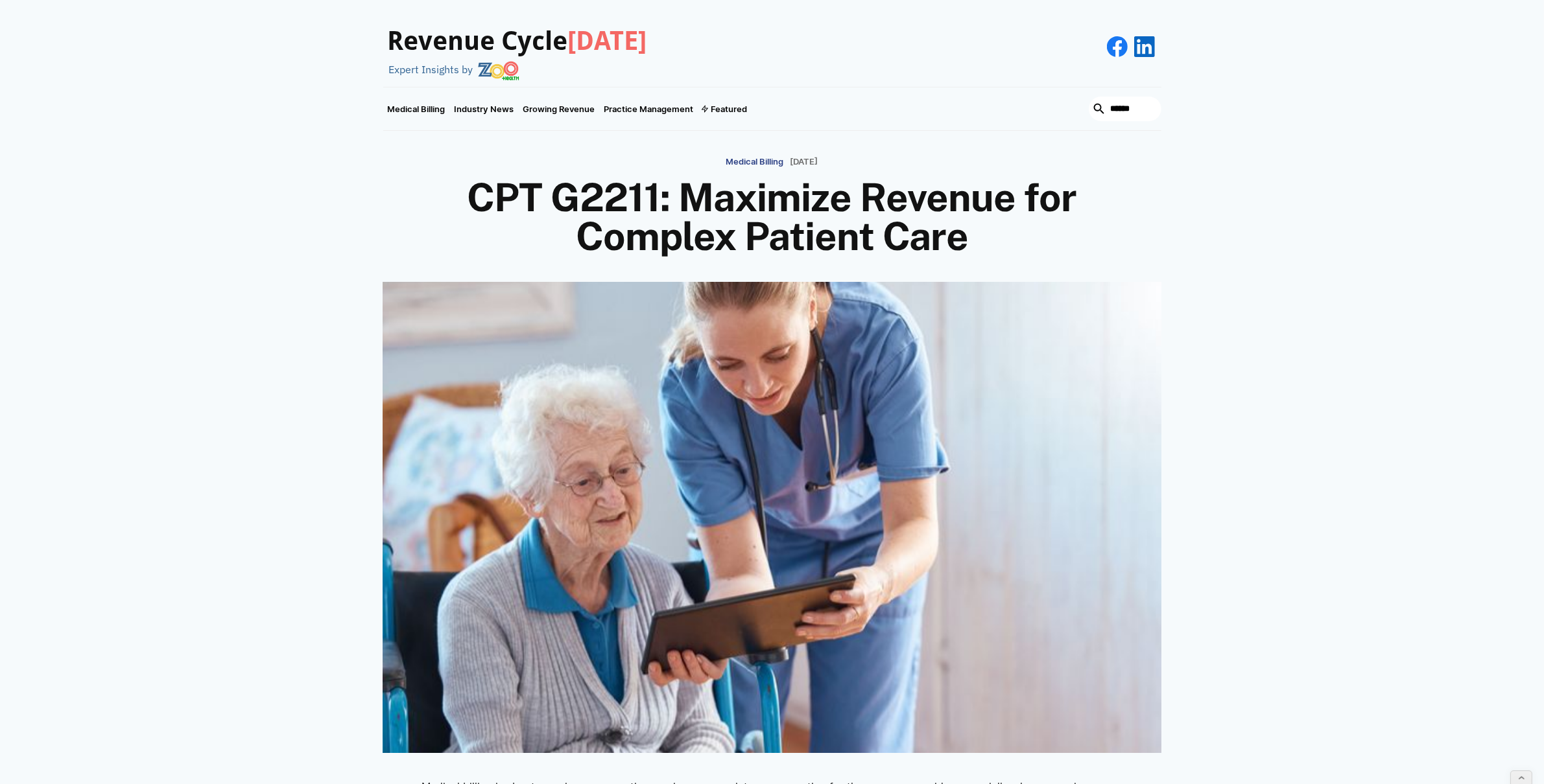
scroll to position [11, 0]
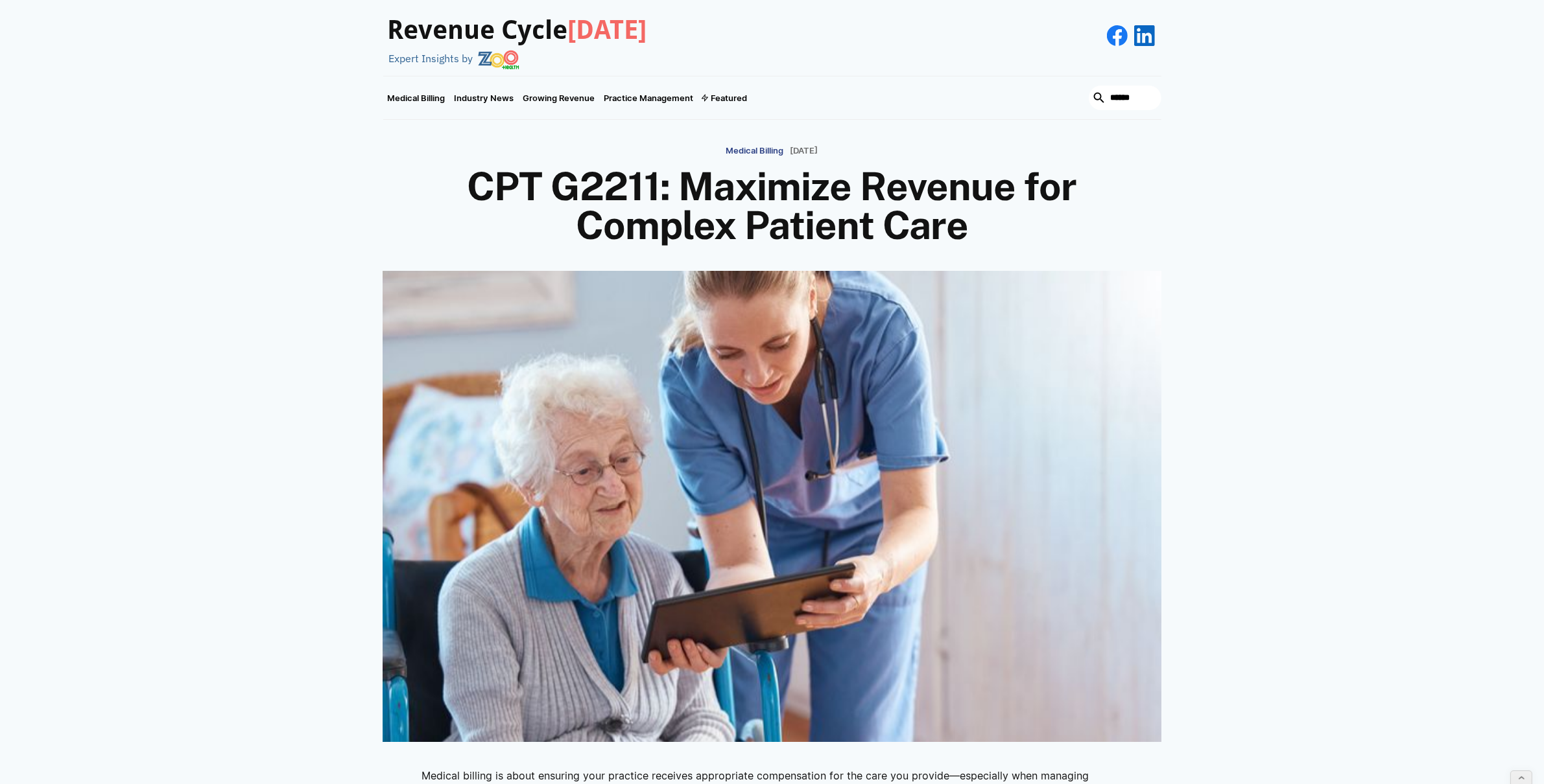
click at [458, 180] on div "Medical Billing January 13, 2025 CPT G2211: Maximize Revenue for Complex Patien…" at bounding box center [772, 192] width 778 height 106
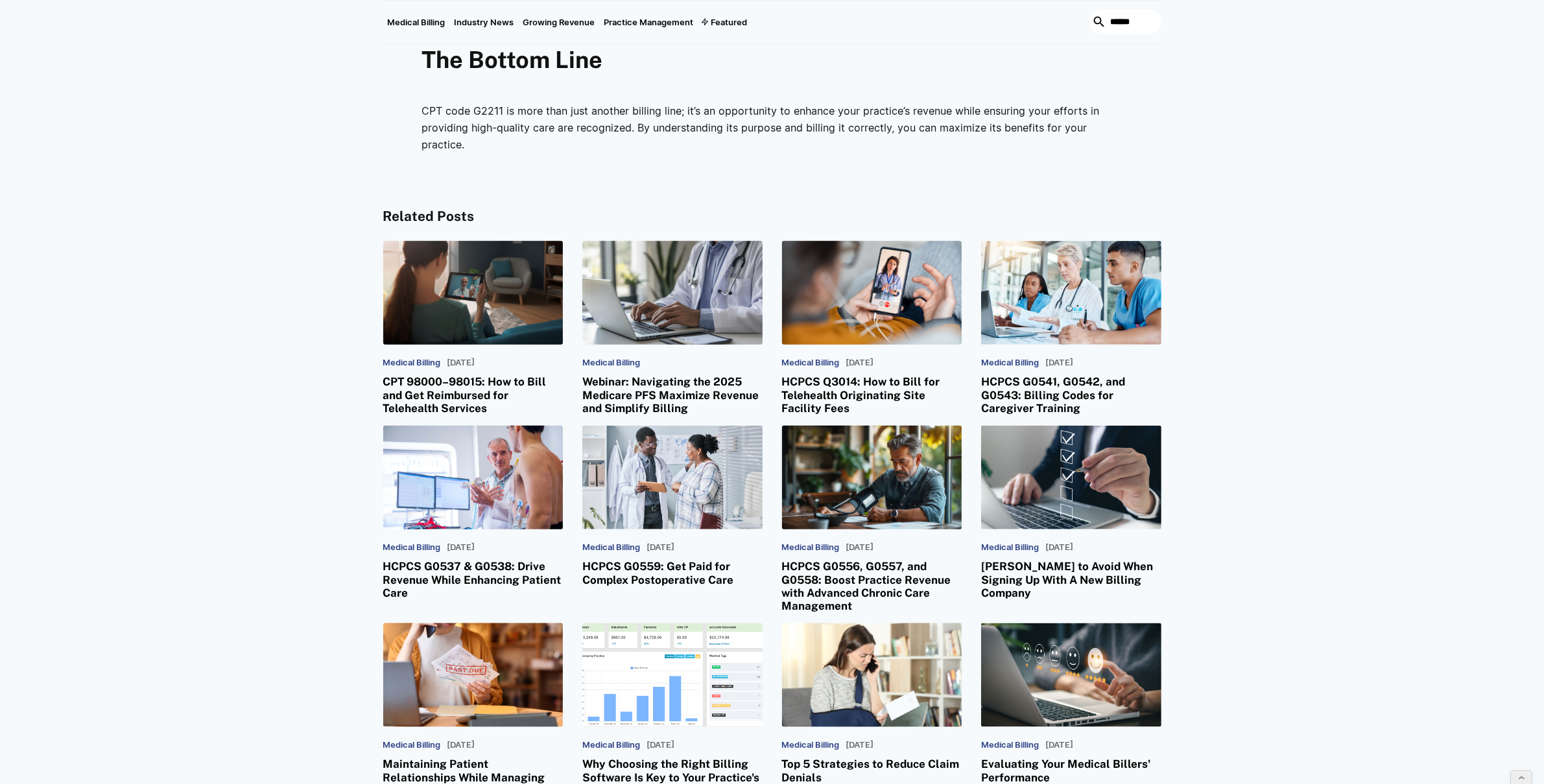
scroll to position [1949, 0]
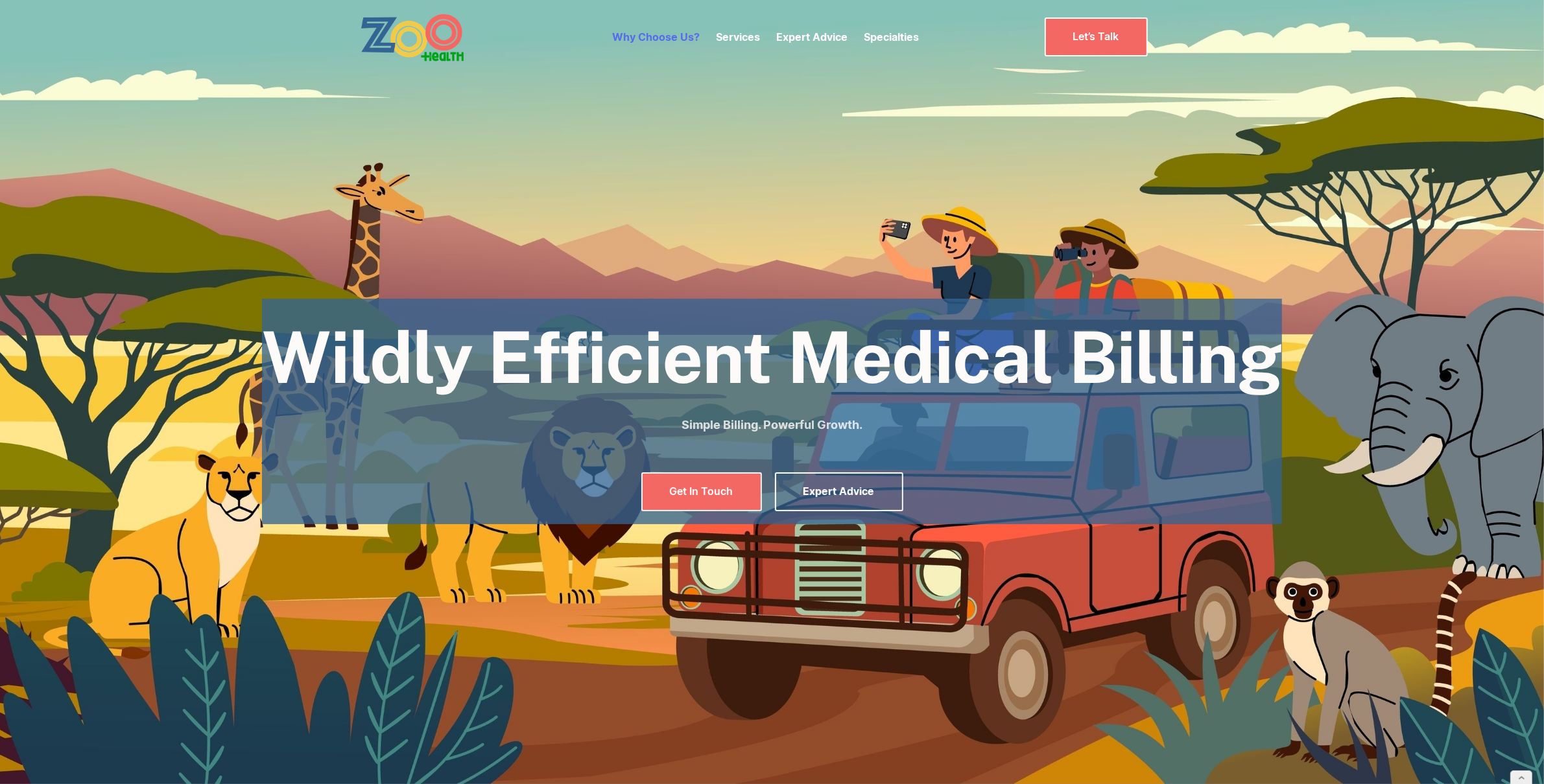
click at [667, 38] on link "Why Choose Us?" at bounding box center [656, 36] width 88 height 13
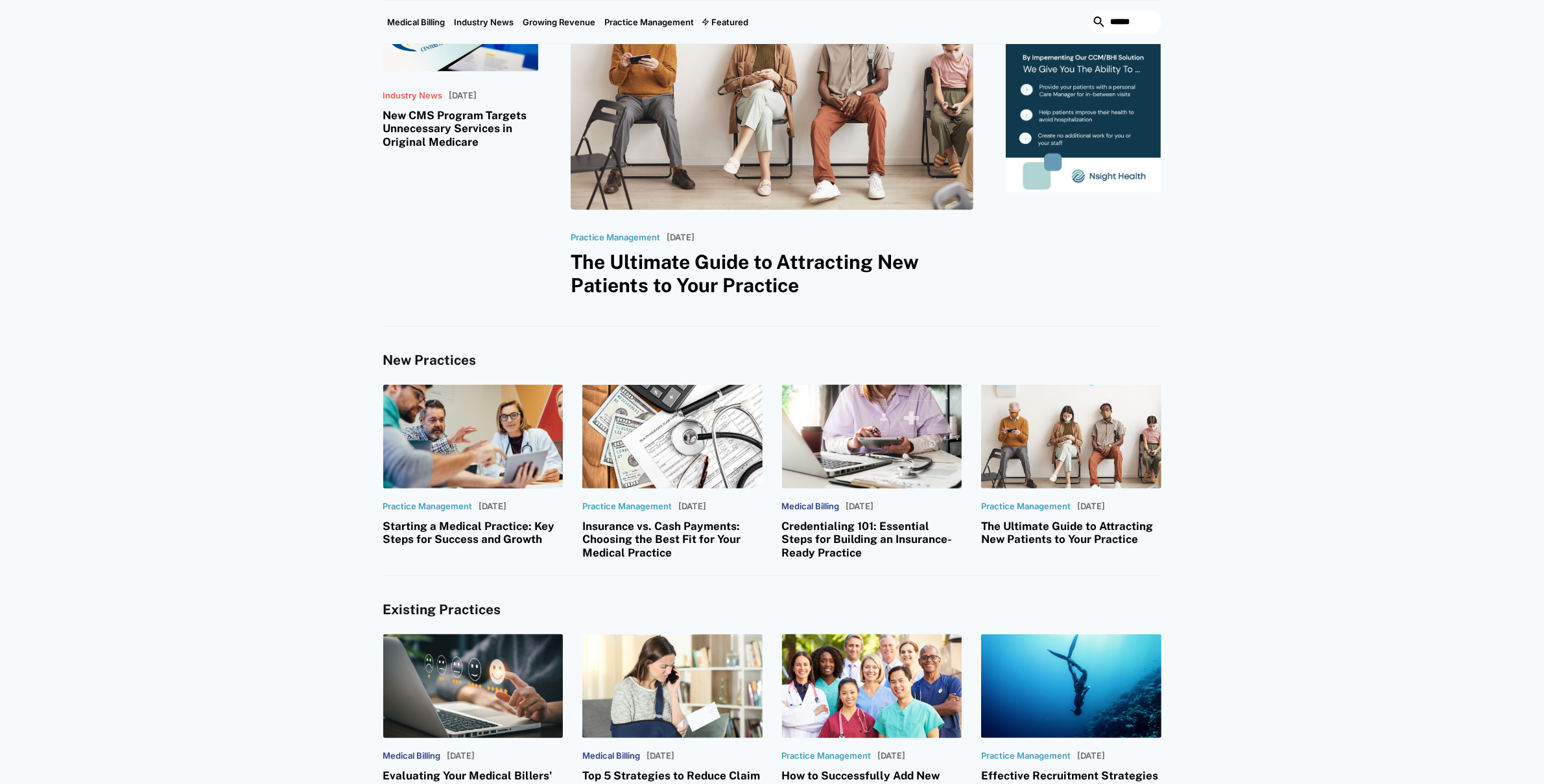
scroll to position [562, 0]
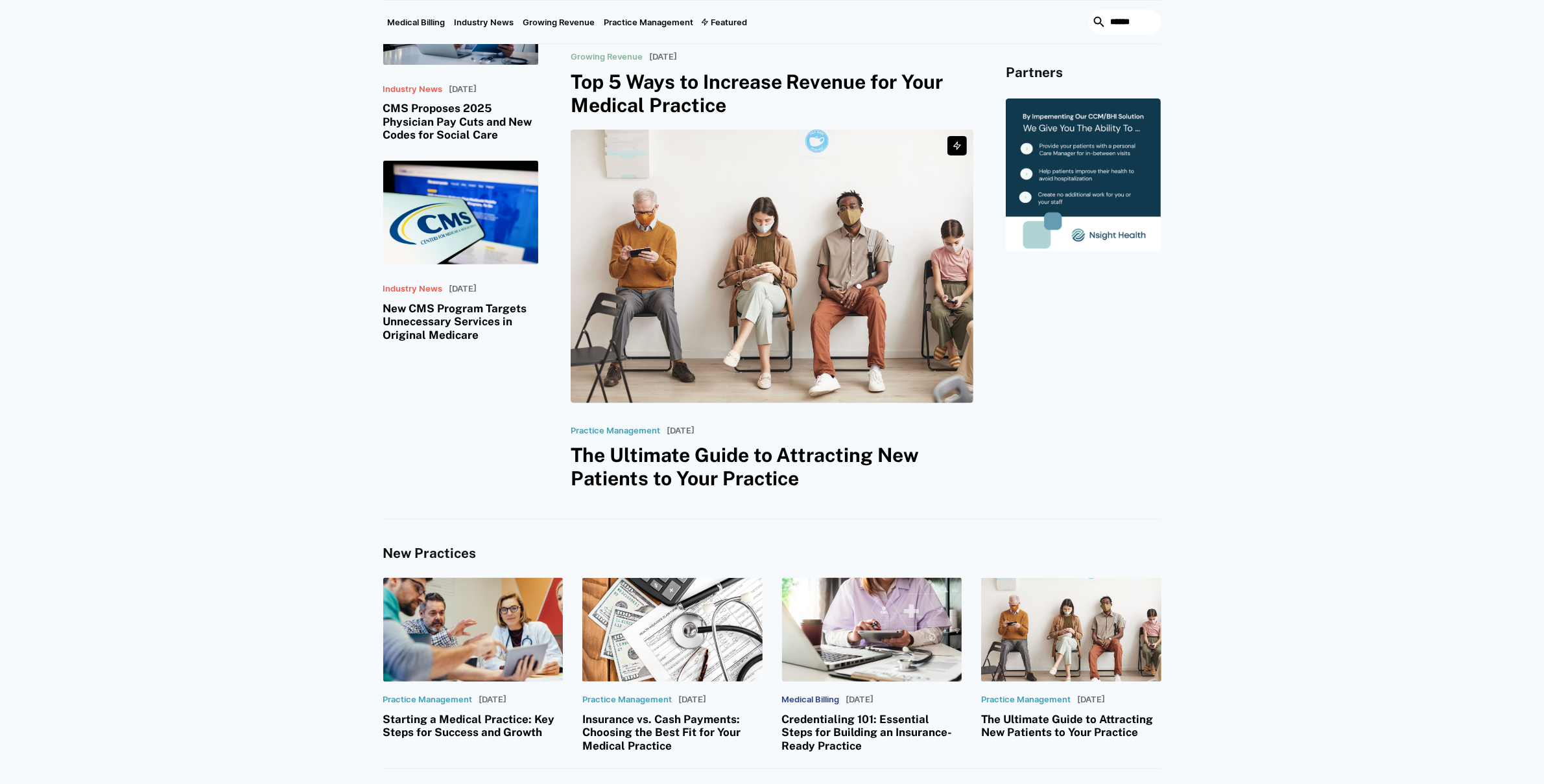
click at [1081, 191] on link at bounding box center [1083, 174] width 155 height 153
click at [1169, 402] on div "Latest News Industry News July 30, 2025 White House Expands AI Commitment to Tr…" at bounding box center [772, 111] width 1544 height 817
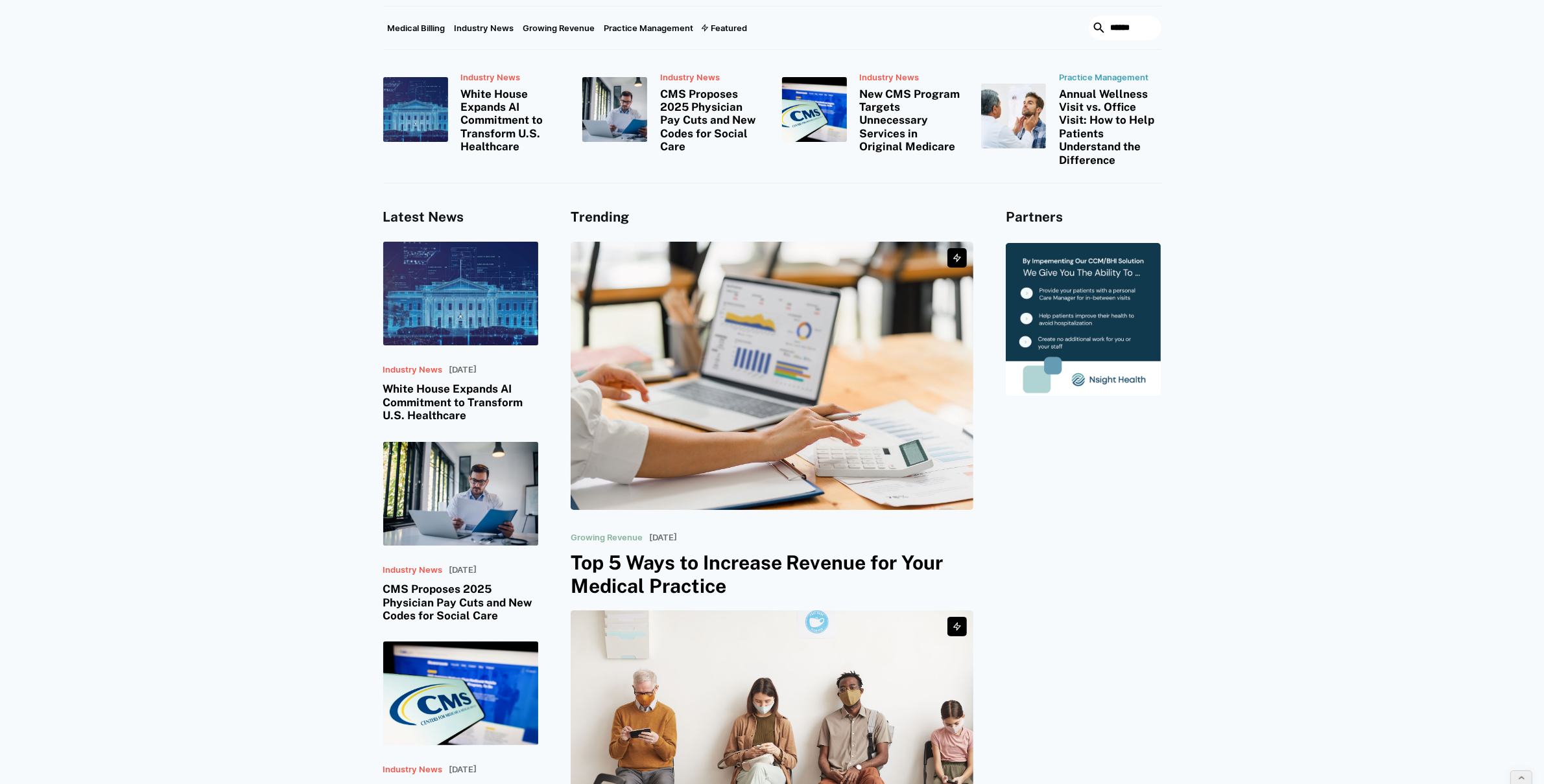
scroll to position [0, 0]
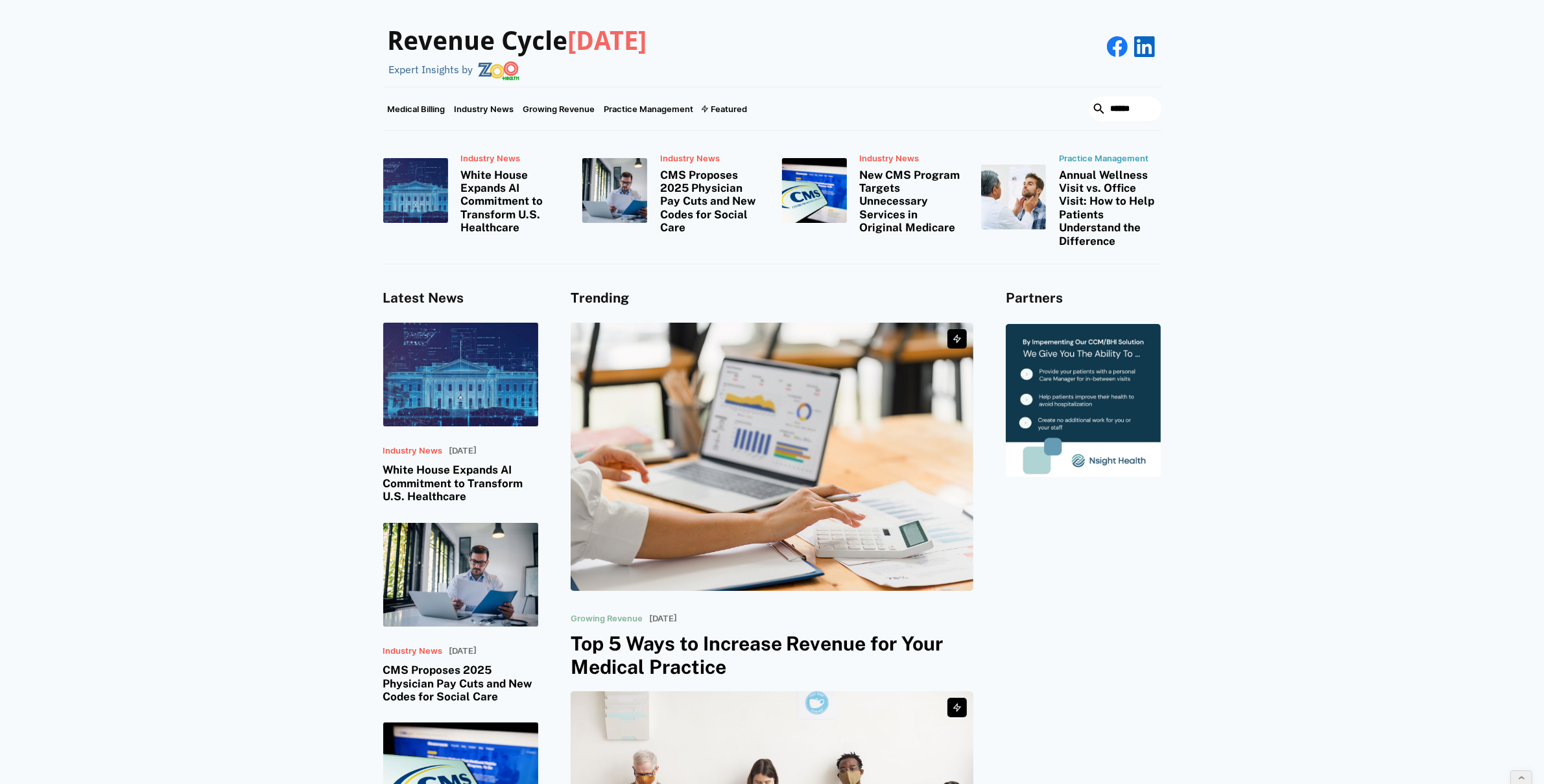
click at [1160, 534] on div "Partners" at bounding box center [1083, 639] width 155 height 697
click at [1071, 351] on link at bounding box center [1083, 400] width 155 height 153
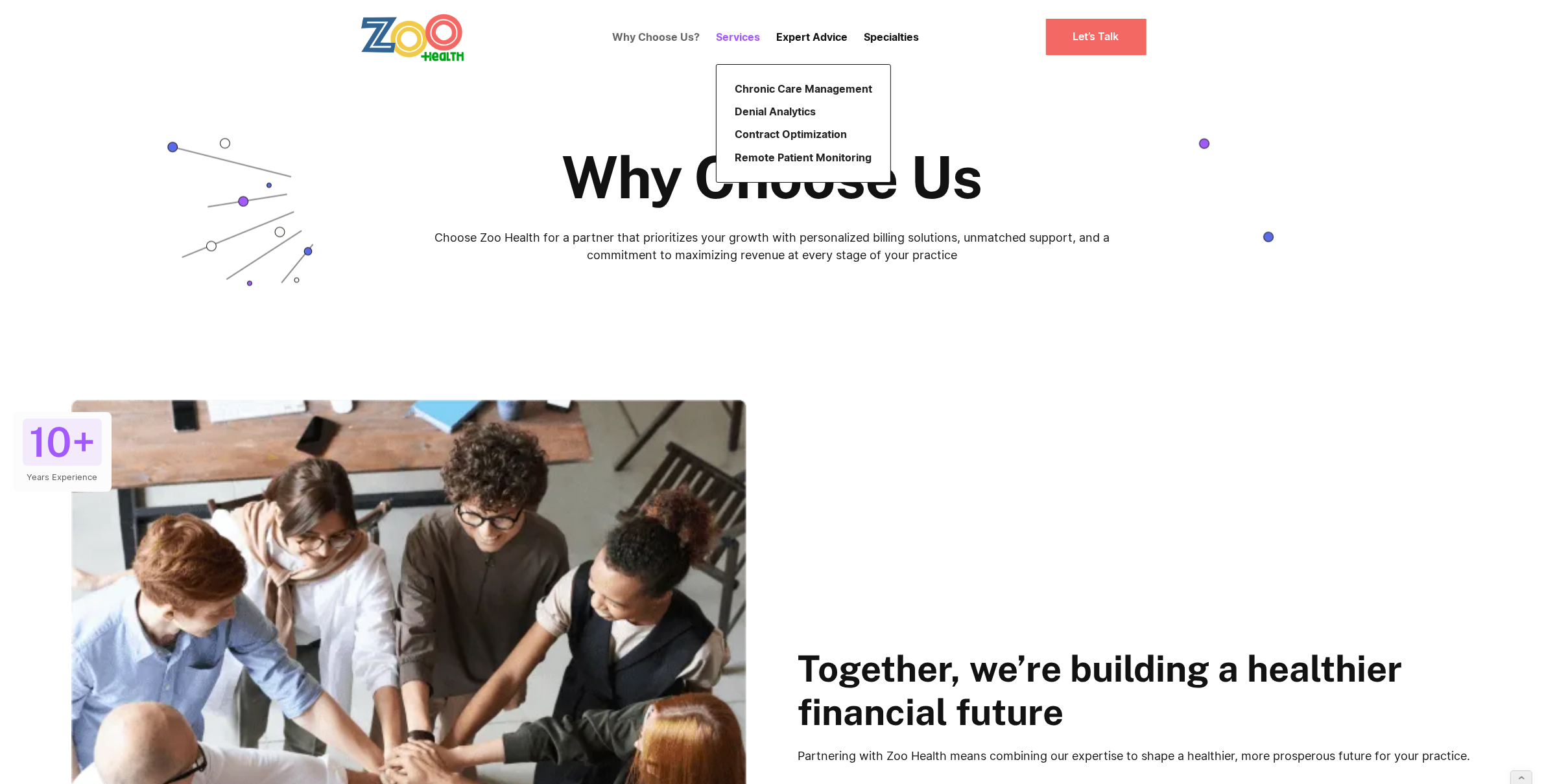
click at [739, 36] on p "Services" at bounding box center [737, 36] width 44 height 15
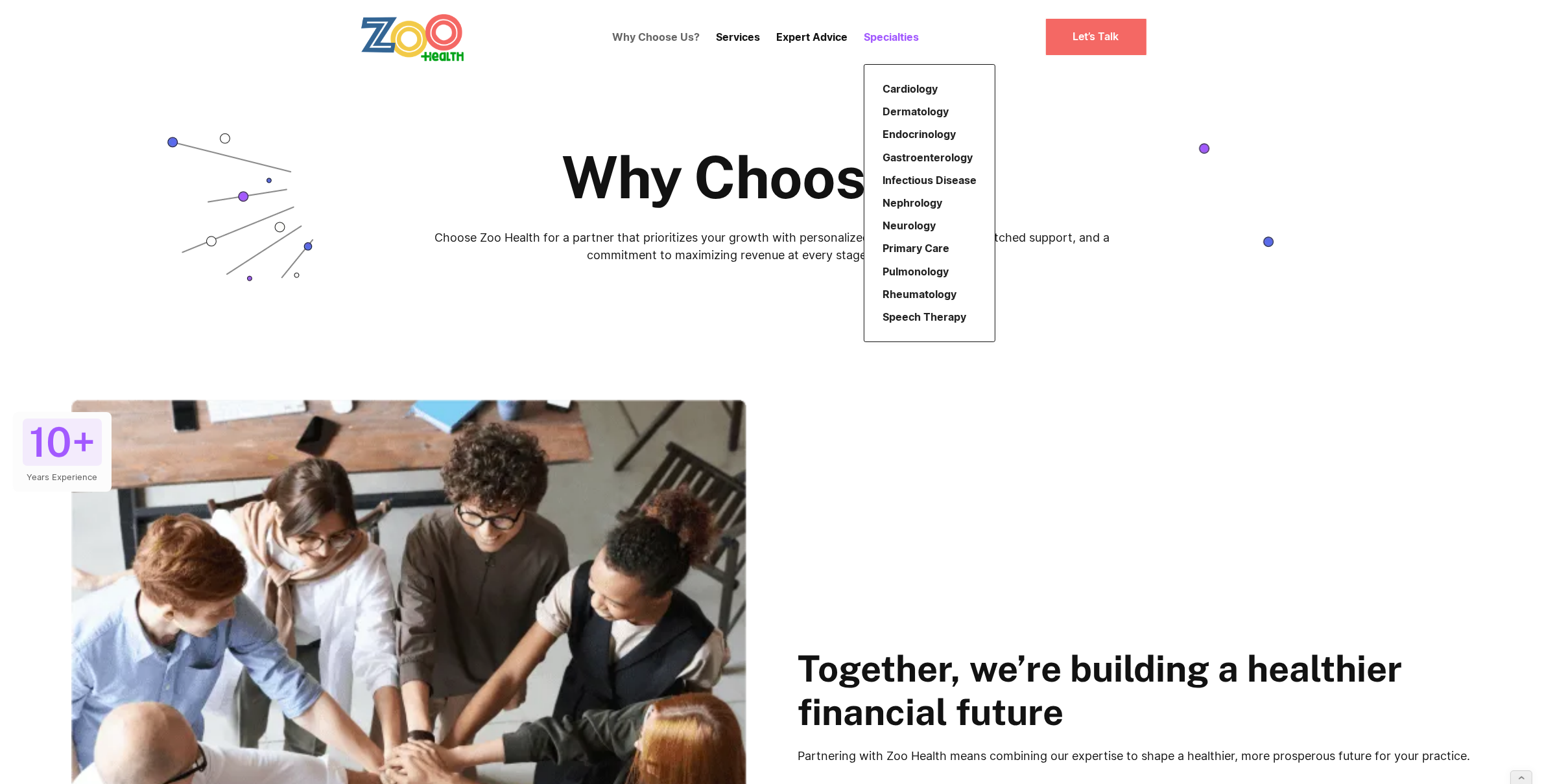
click at [908, 37] on link "Specialties" at bounding box center [892, 36] width 55 height 13
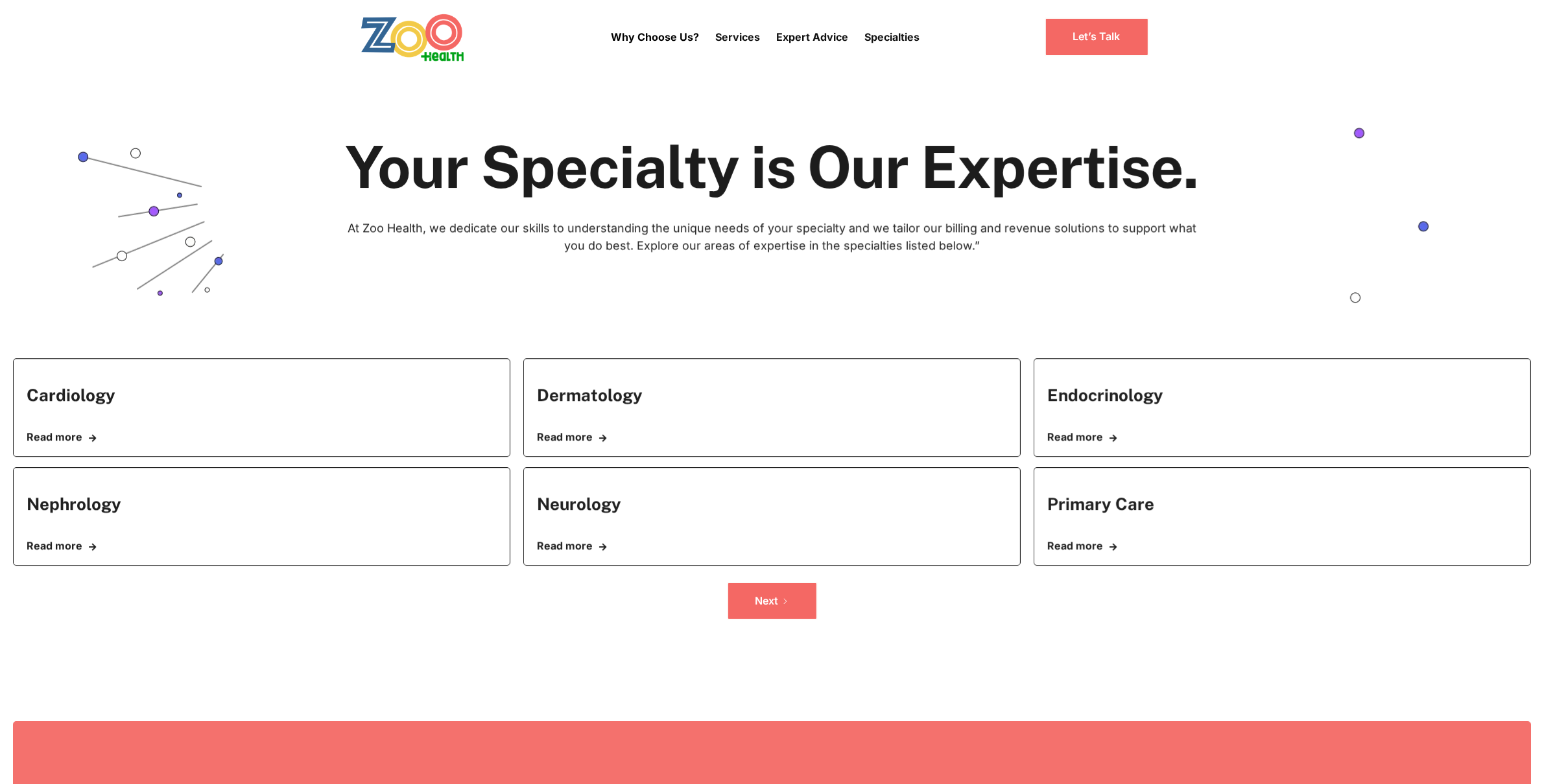
click at [677, 31] on link "Why Choose Us?" at bounding box center [655, 37] width 88 height 36
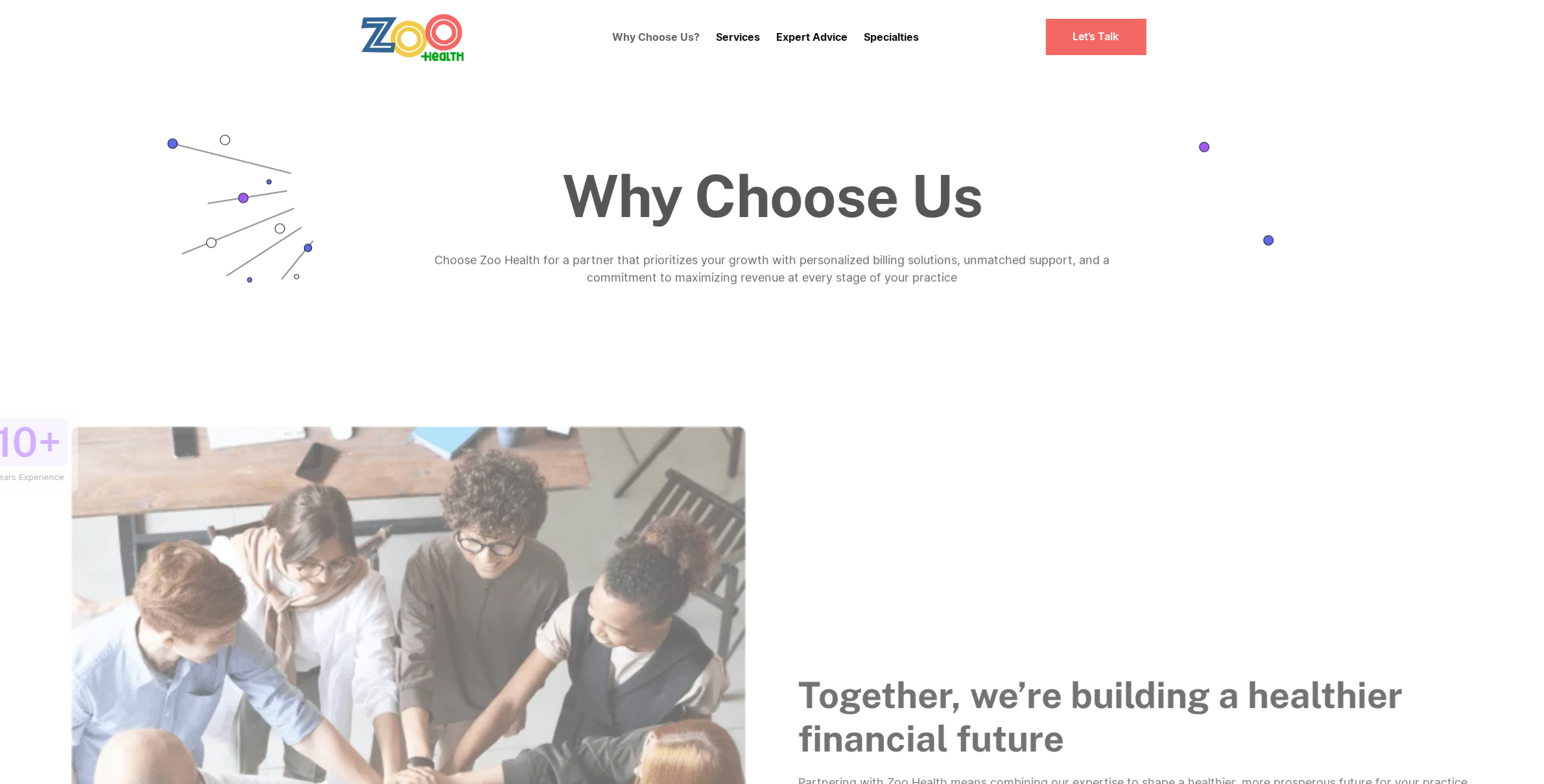
click at [877, 39] on link "Specialties" at bounding box center [892, 36] width 55 height 13
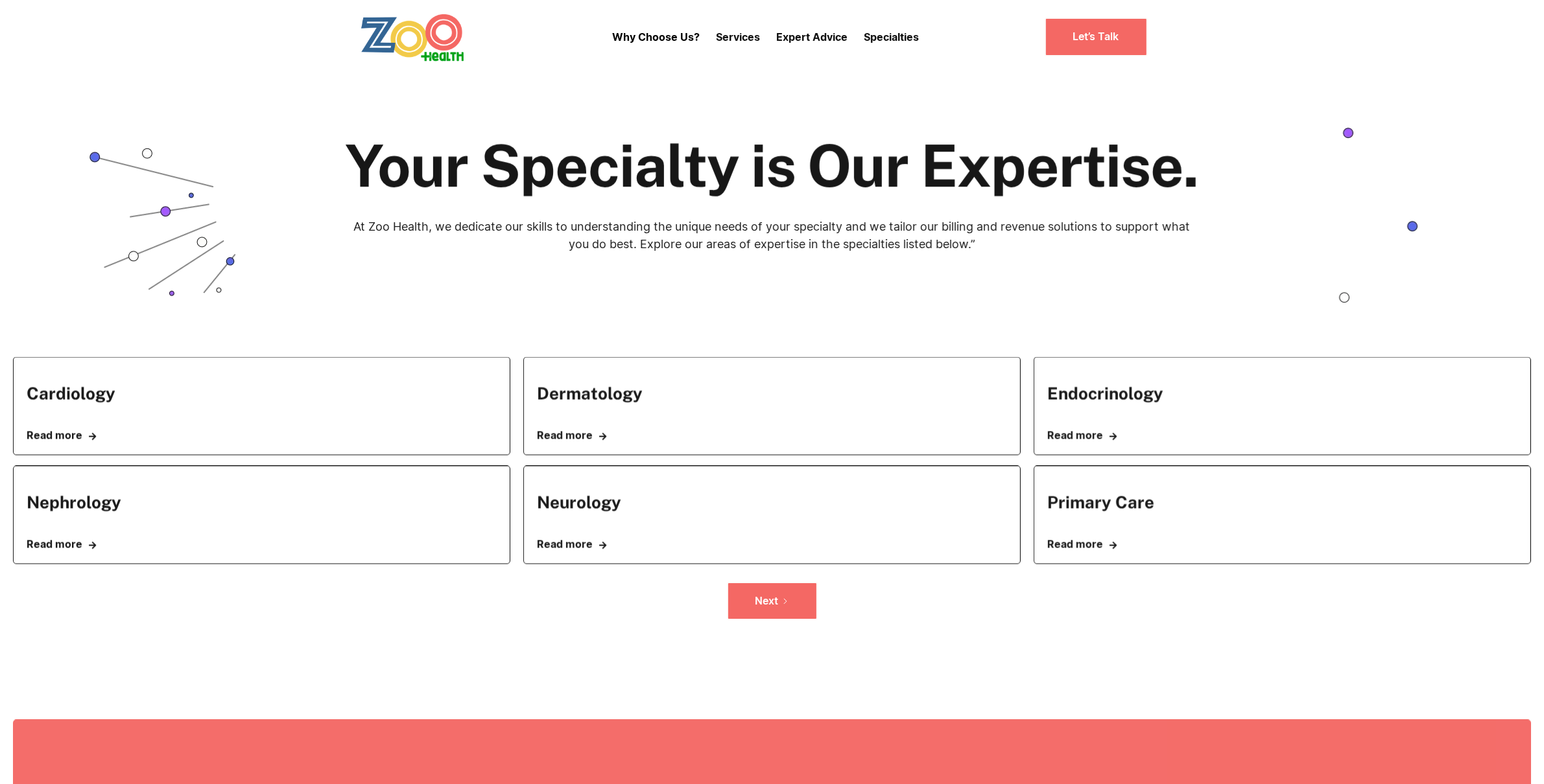
click at [429, 33] on img "home" at bounding box center [413, 37] width 105 height 48
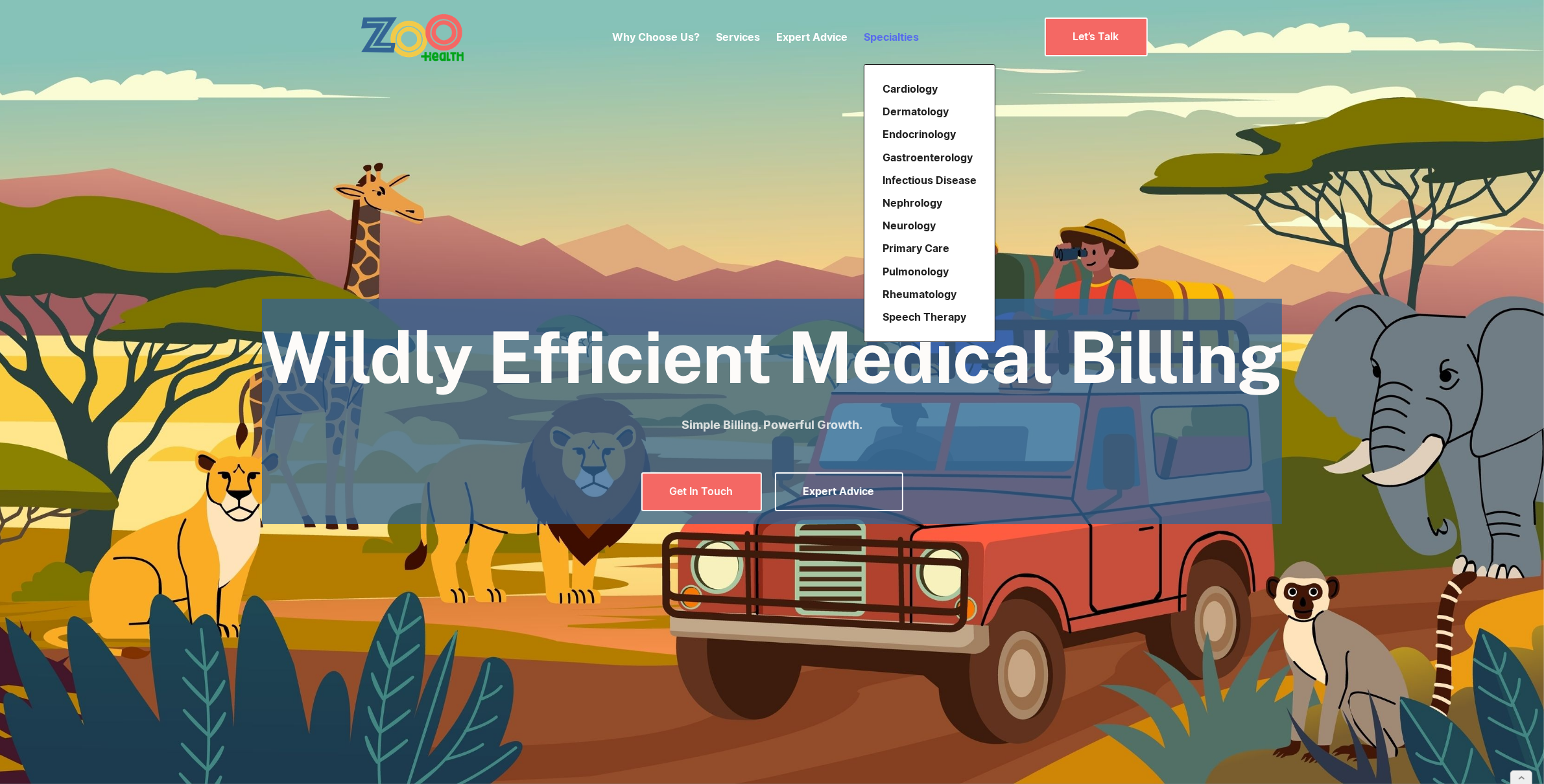
click at [892, 40] on link "Specialties" at bounding box center [892, 36] width 55 height 13
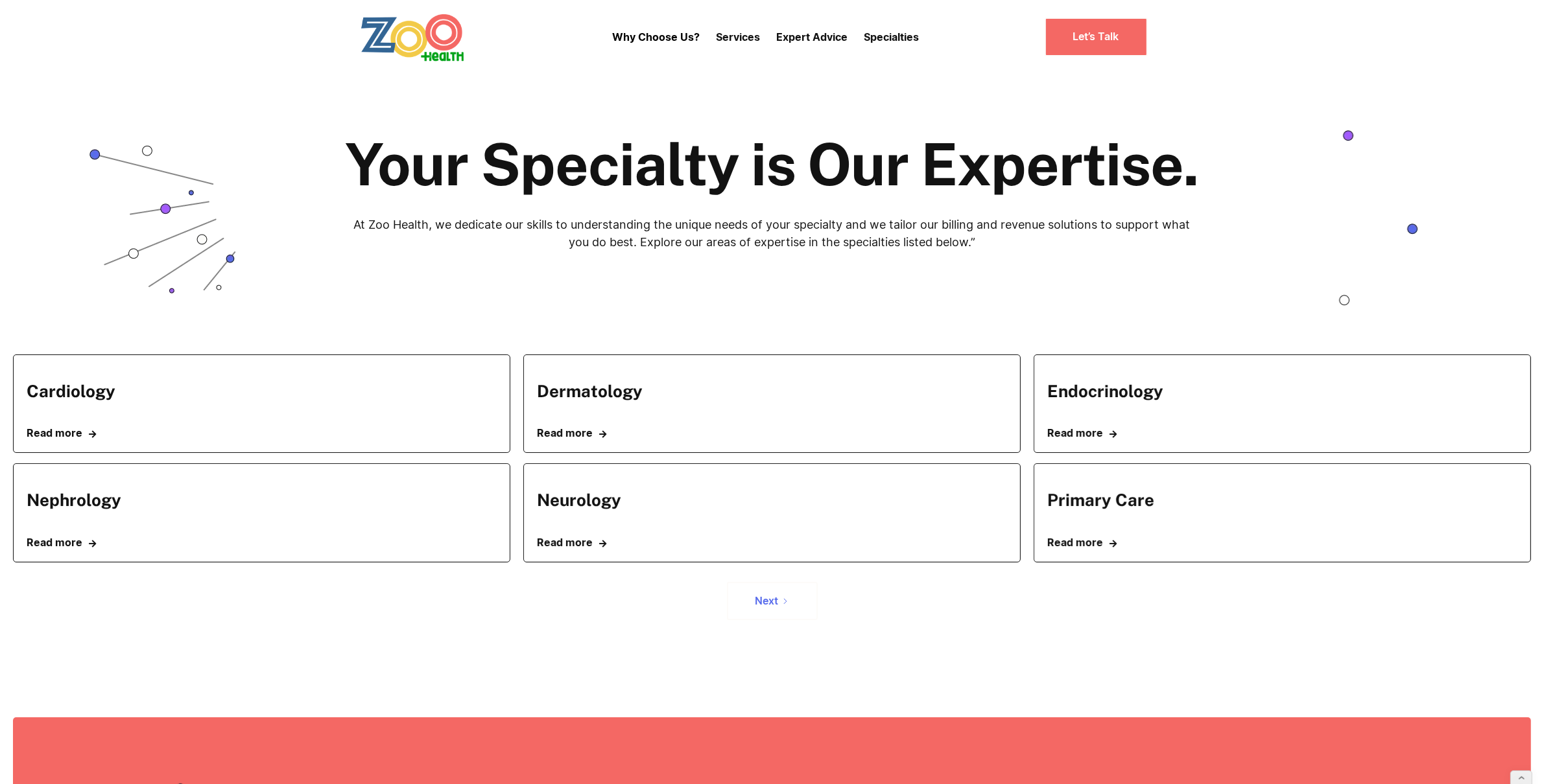
click at [760, 596] on div "Next" at bounding box center [767, 601] width 24 height 12
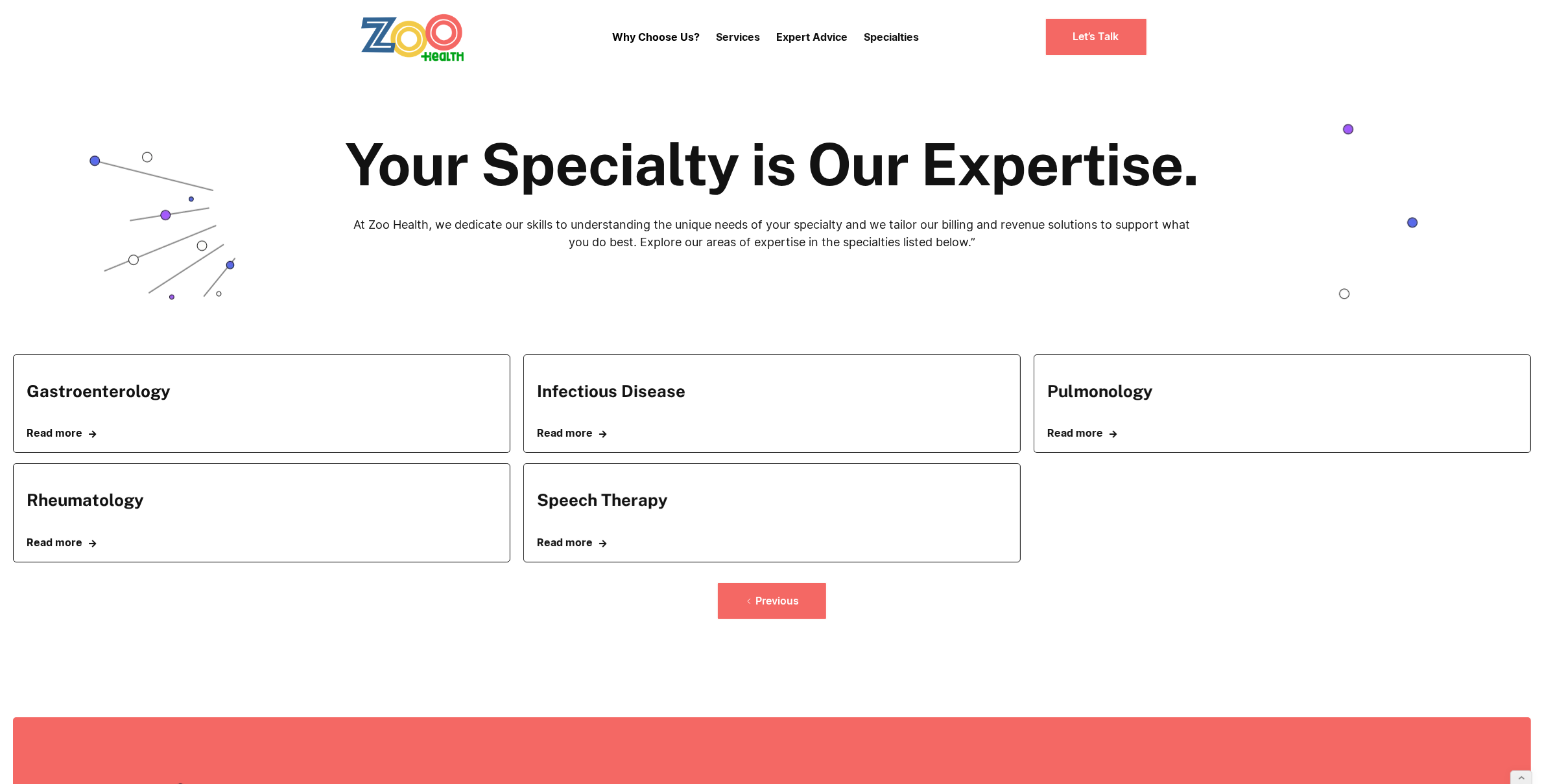
click at [760, 596] on div "Previous" at bounding box center [777, 601] width 44 height 12
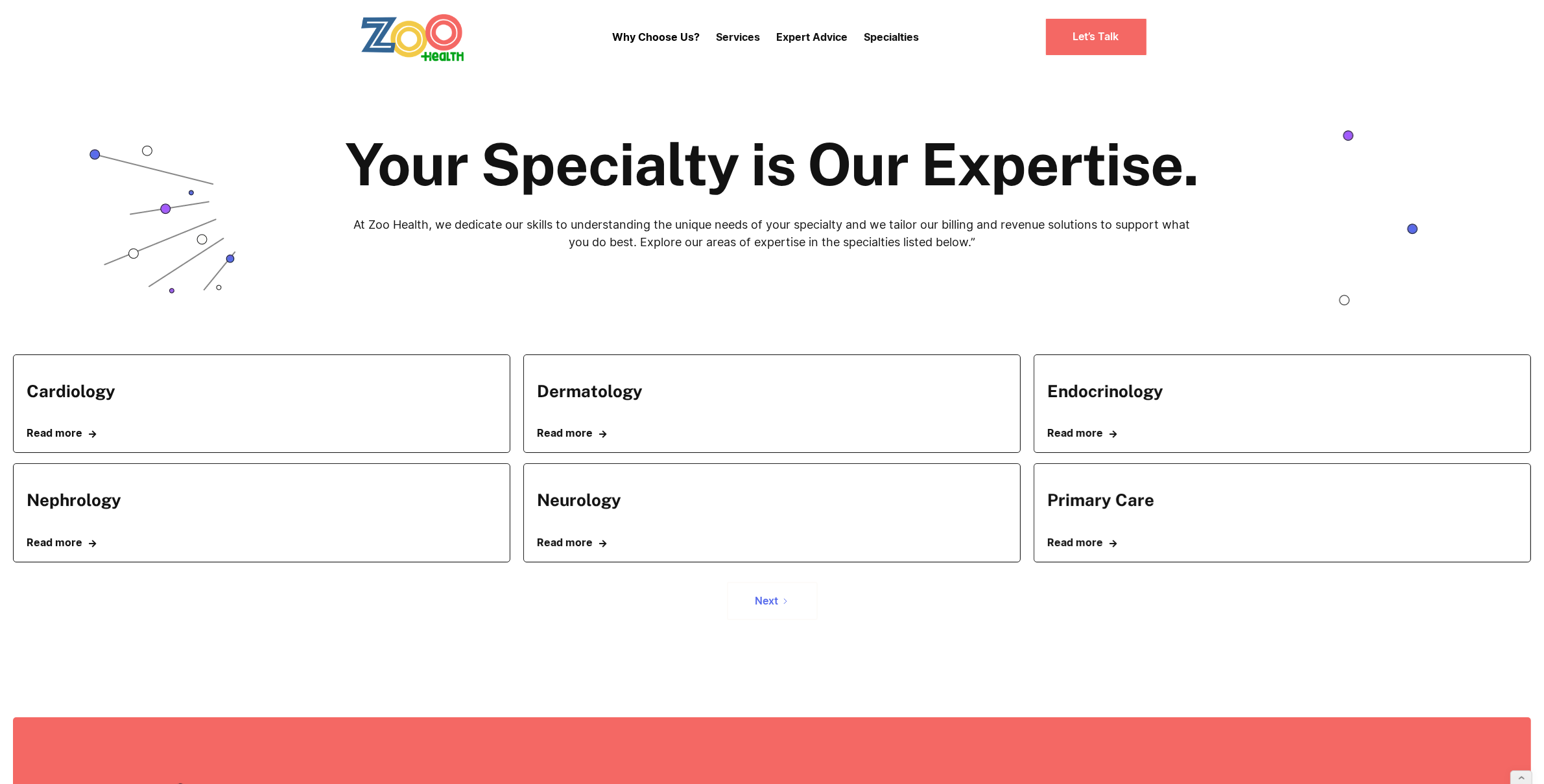
click at [759, 596] on div "Next" at bounding box center [767, 601] width 24 height 12
click at [768, 603] on div "Previous" at bounding box center [777, 601] width 44 height 12
click at [184, 372] on div "Cardiology Read more " at bounding box center [261, 404] width 470 height 71
click at [71, 427] on link "Read more " at bounding box center [261, 433] width 470 height 12
click at [562, 439] on link "Read more " at bounding box center [772, 433] width 470 height 12
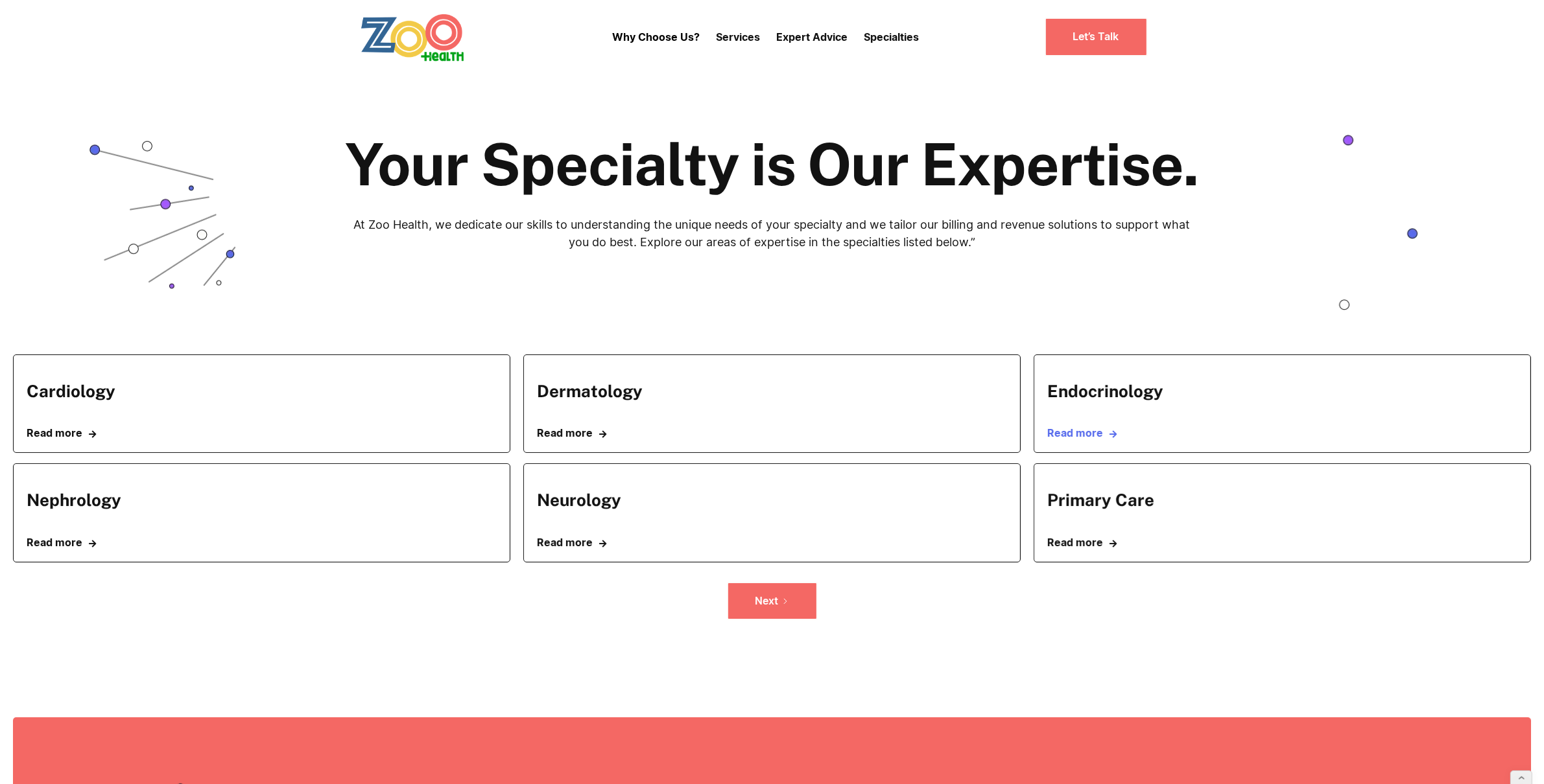
click at [1083, 435] on link "Read more " at bounding box center [1282, 433] width 470 height 12
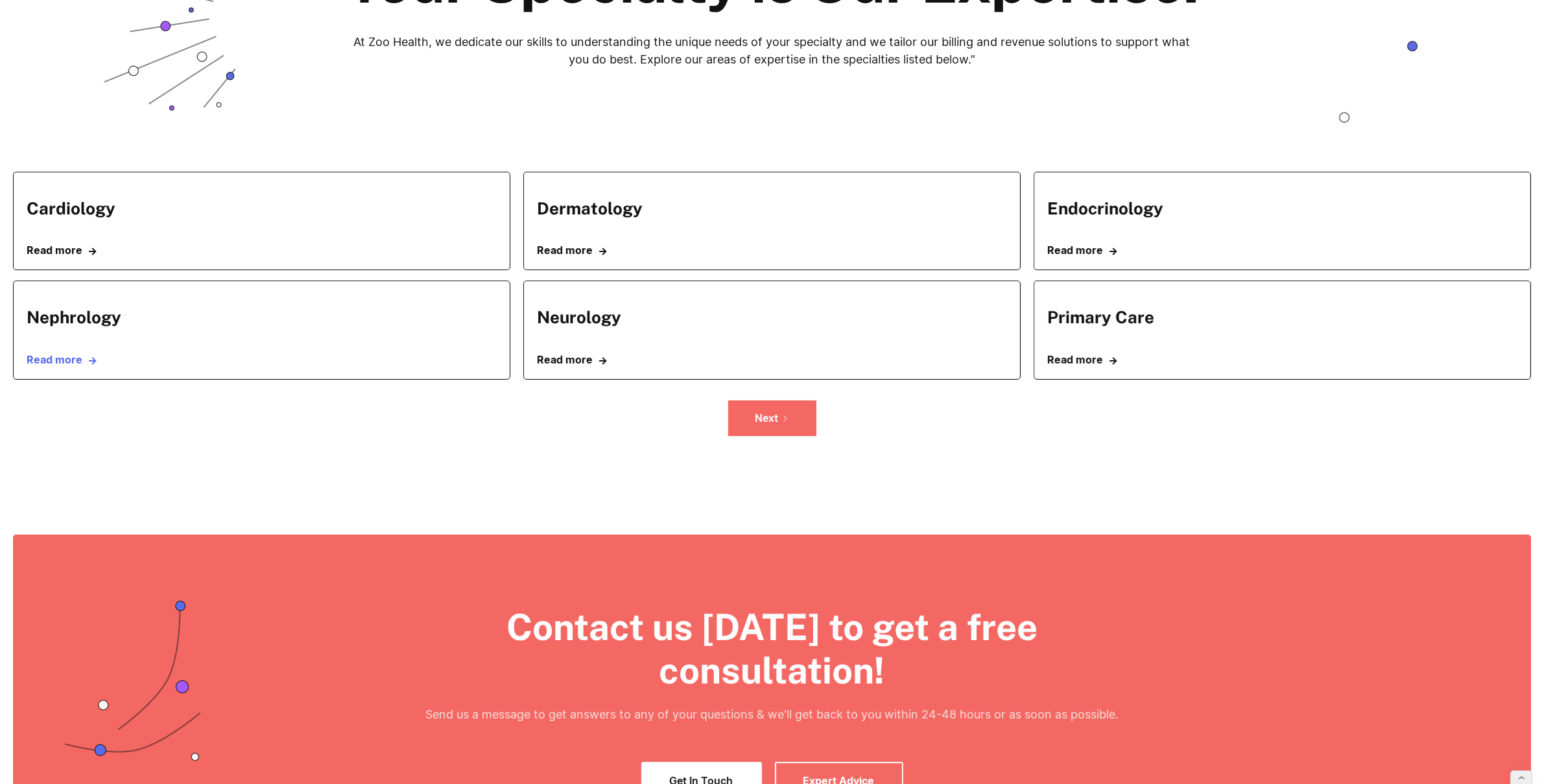
click at [54, 357] on link "Read more " at bounding box center [261, 360] width 470 height 12
click at [560, 353] on div "Neurology Read more " at bounding box center [772, 330] width 470 height 71
click at [560, 361] on link "Read more " at bounding box center [772, 360] width 470 height 12
click at [1082, 363] on link "Read more " at bounding box center [1282, 360] width 470 height 12
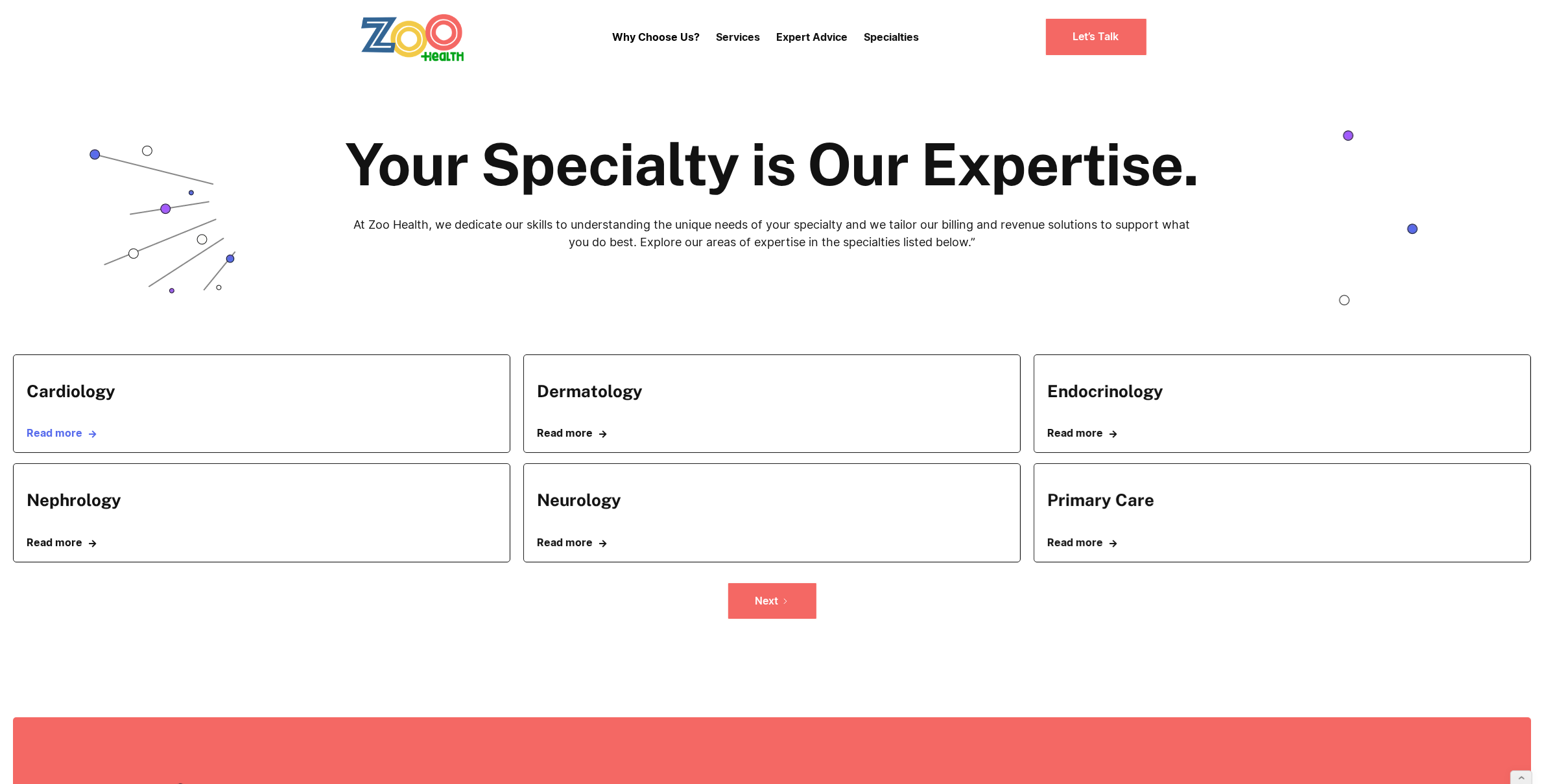
click at [63, 434] on link "Read more " at bounding box center [261, 433] width 470 height 12
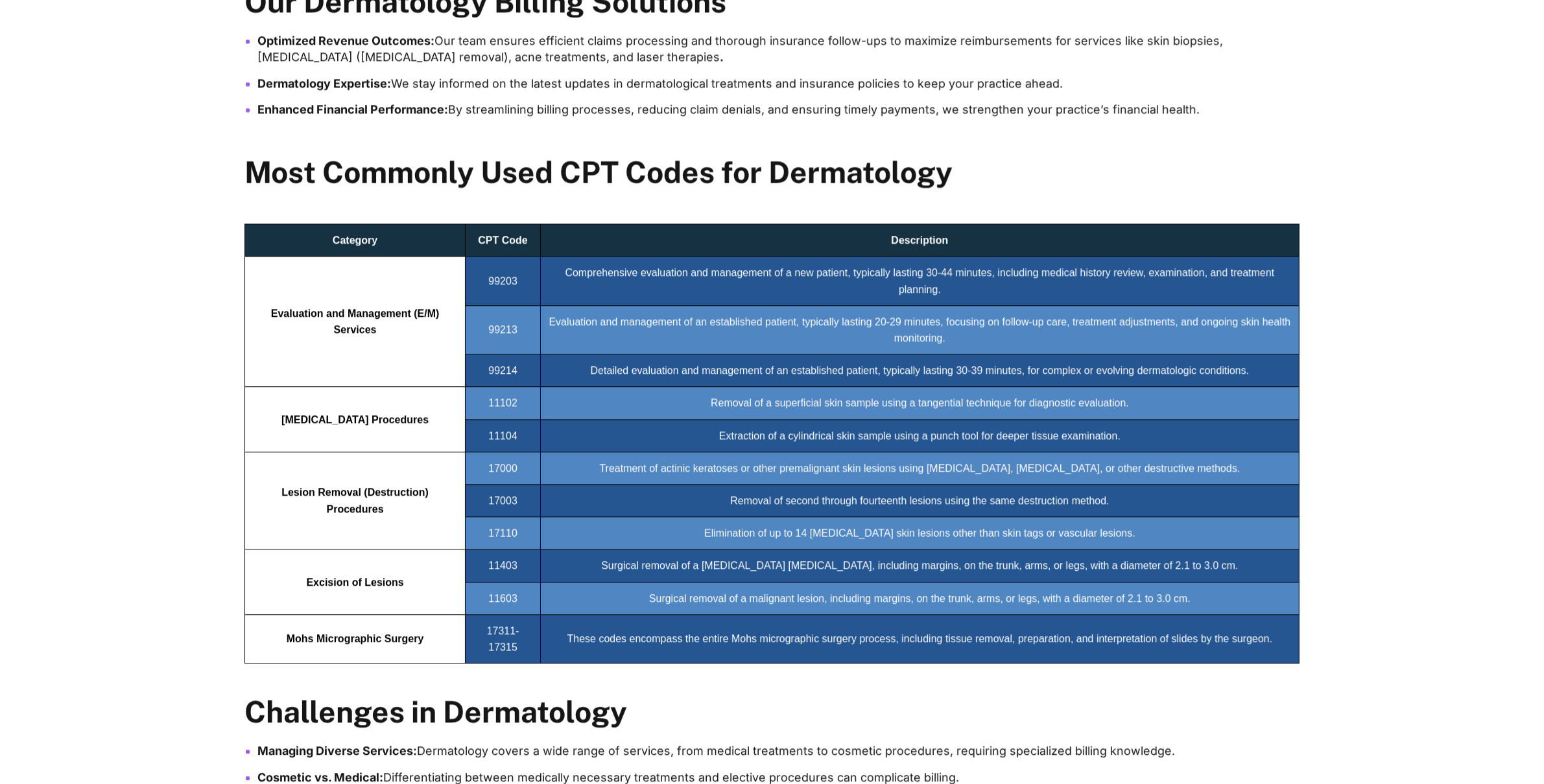
scroll to position [960, 0]
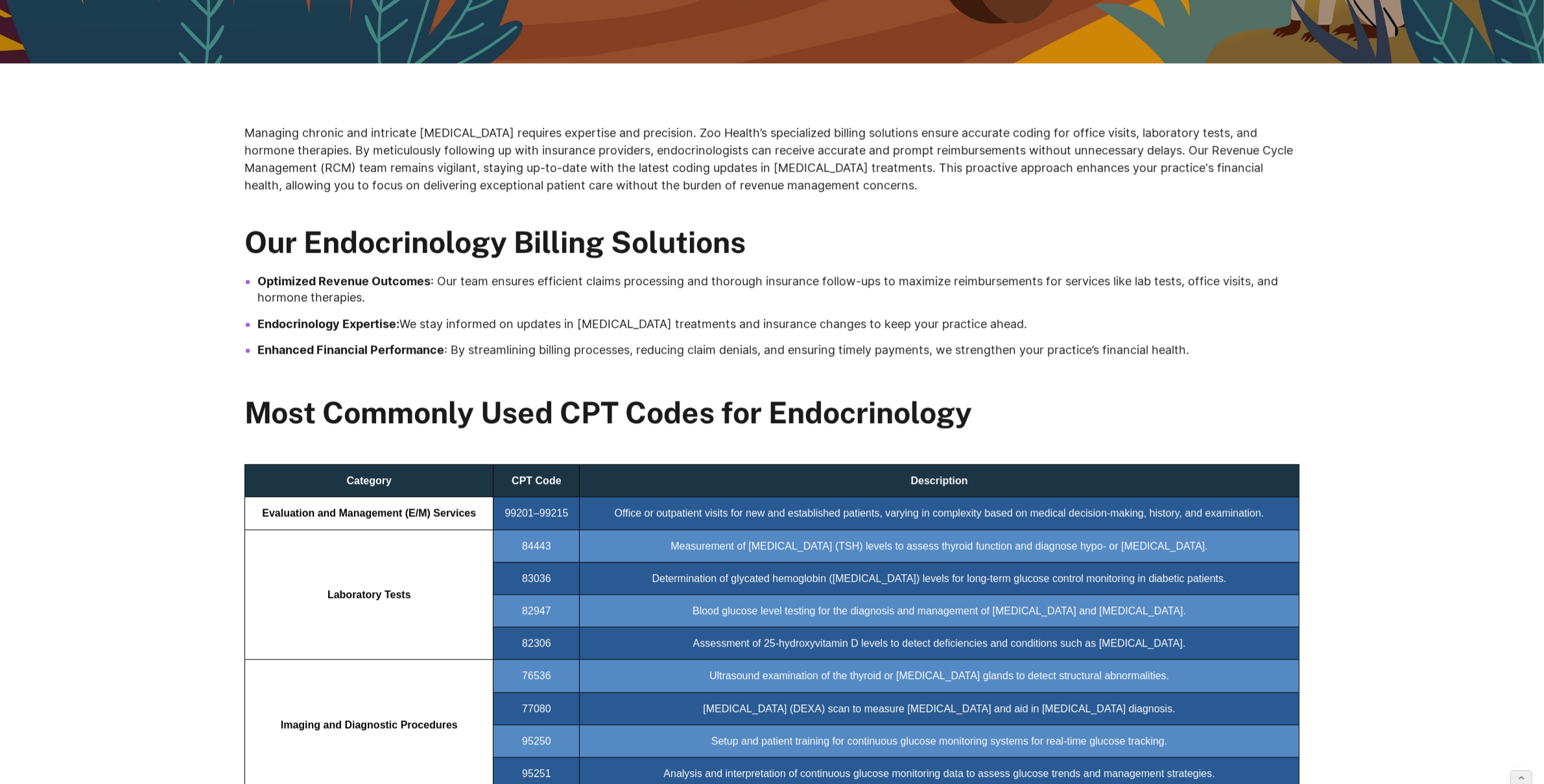
scroll to position [750, 0]
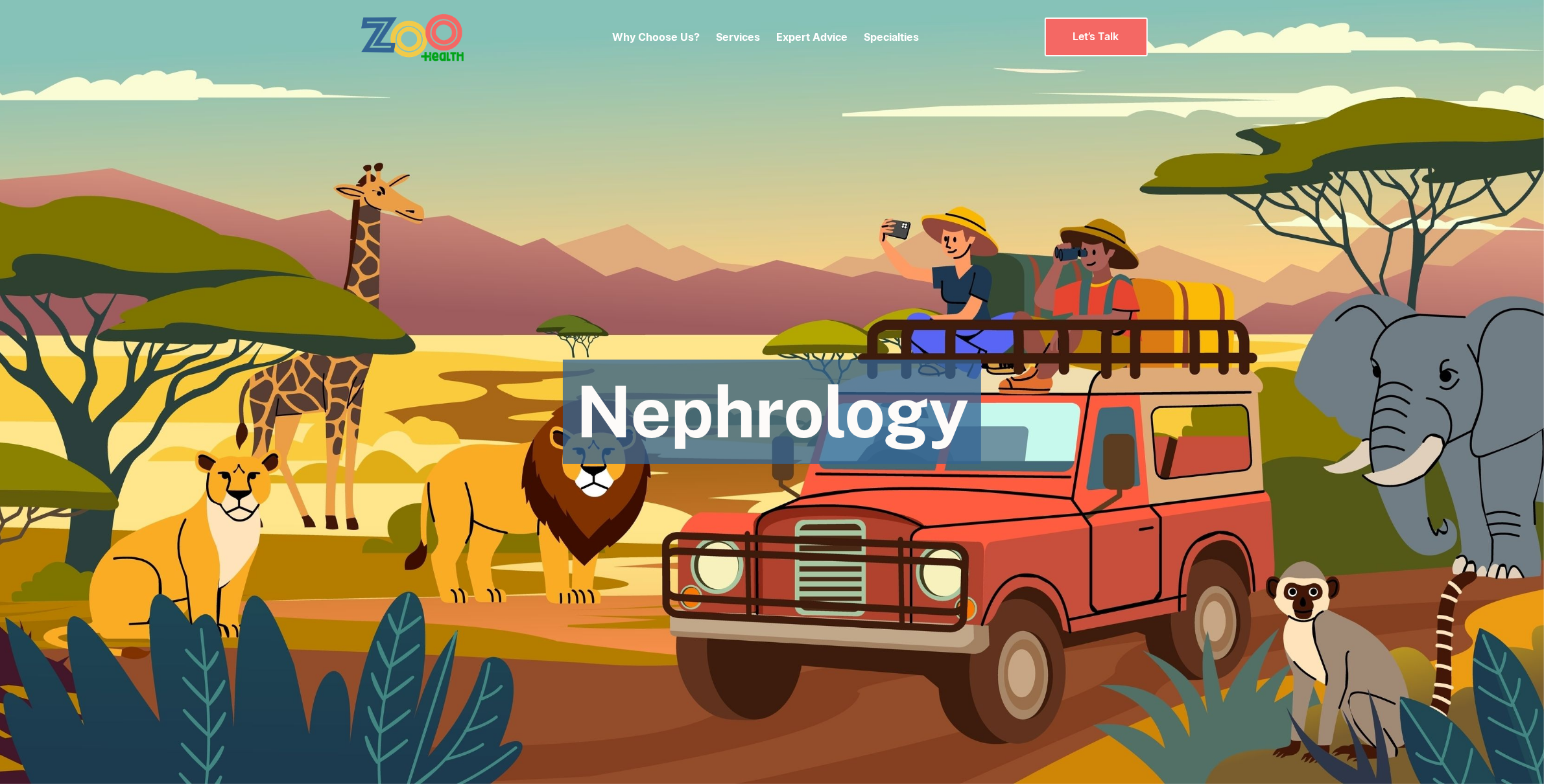
scroll to position [655, 0]
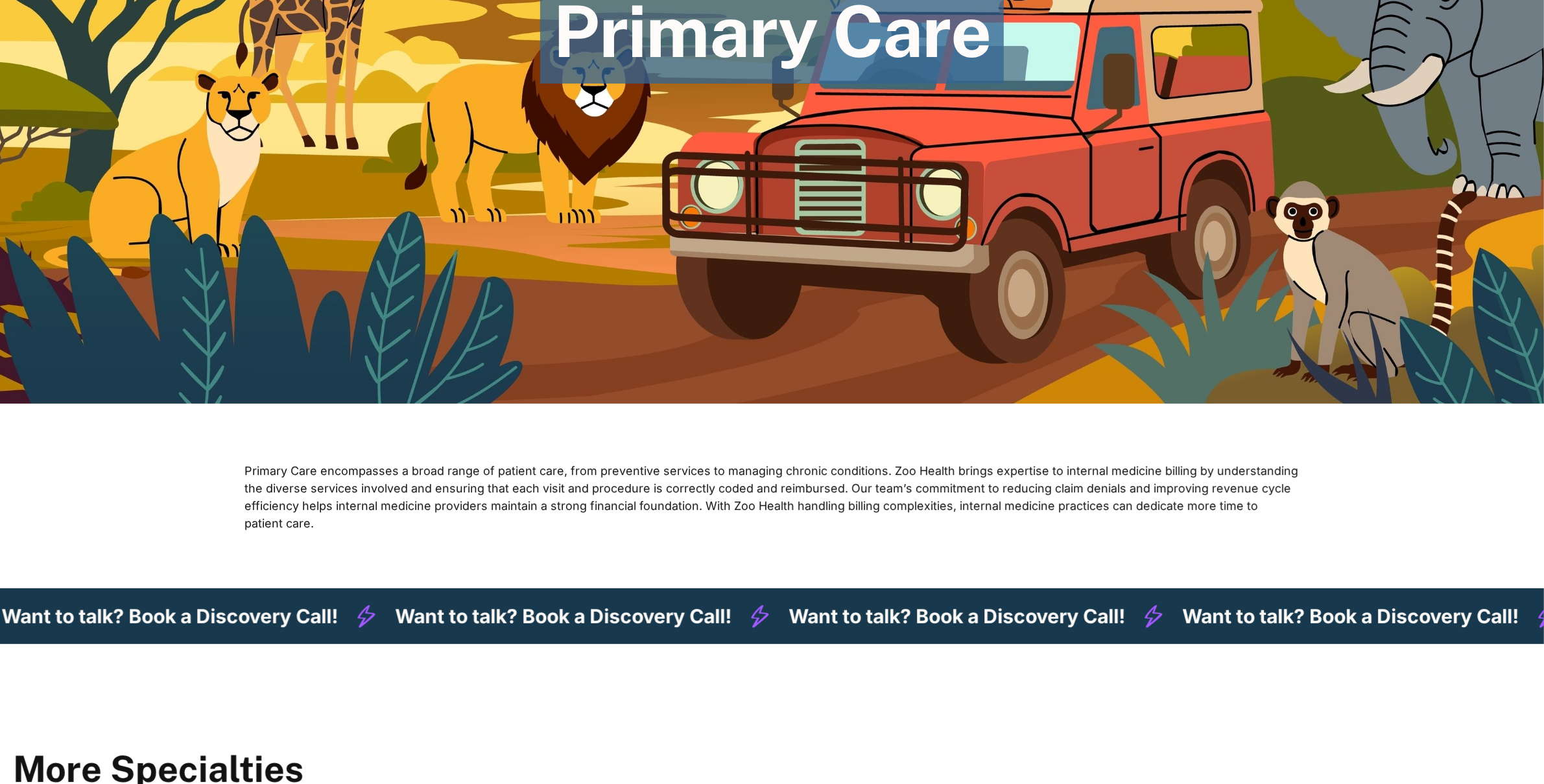
scroll to position [540, 0]
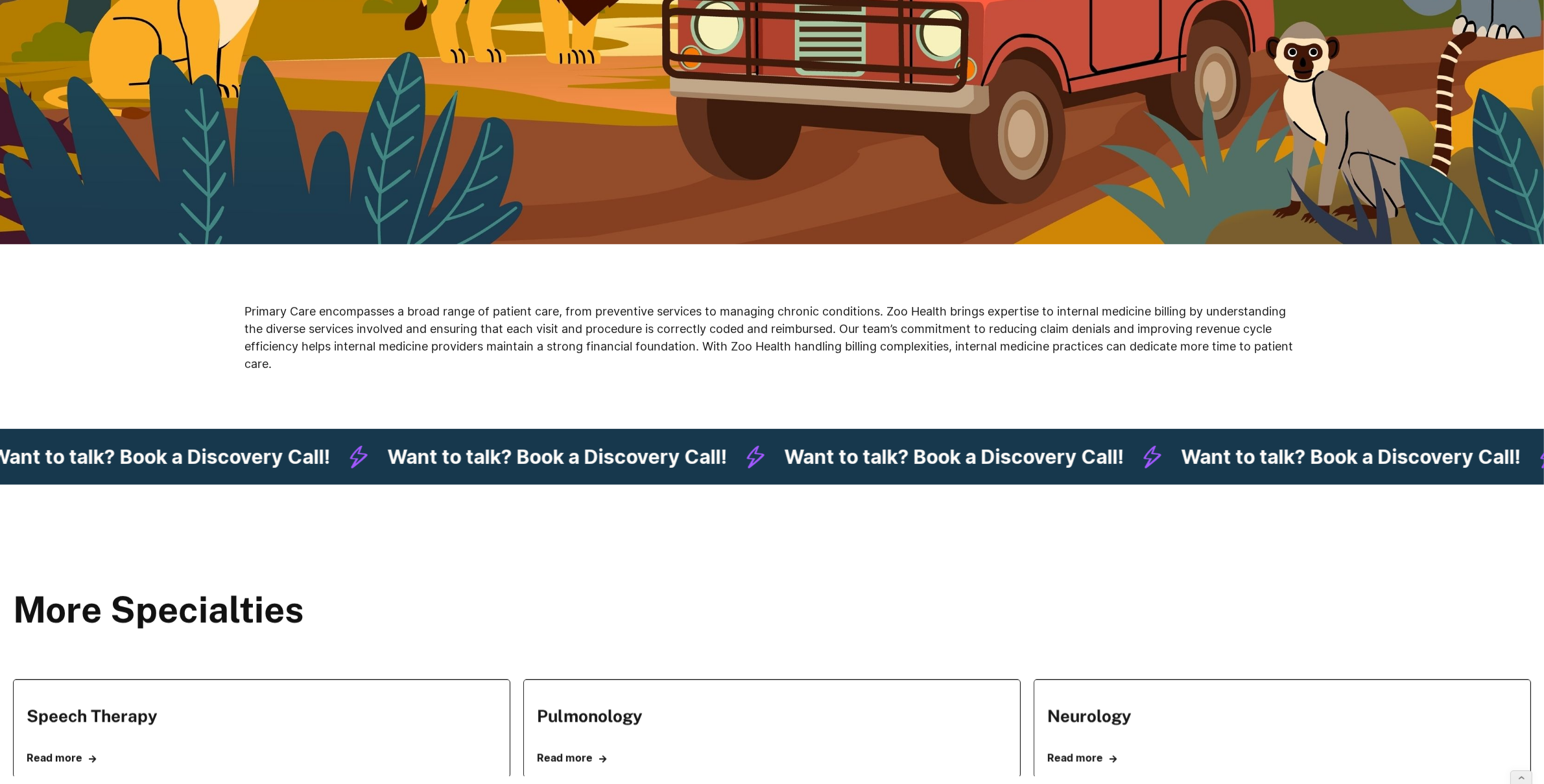
click at [202, 329] on div "Primary Care encompasses a broad range of patient care, from preventive service…" at bounding box center [772, 336] width 1544 height 133
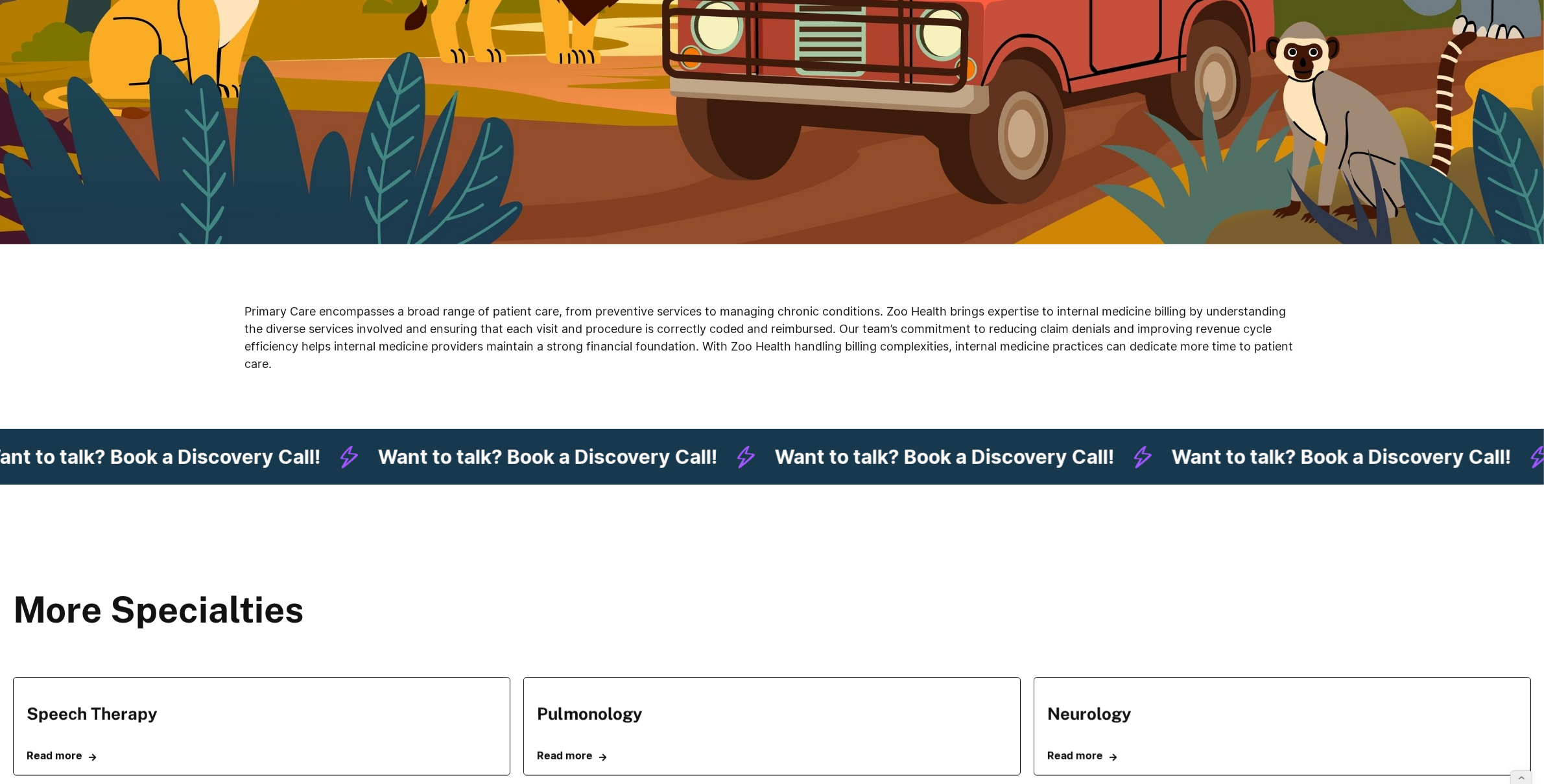
click at [219, 330] on div "Primary Care encompasses a broad range of patient care, from preventive service…" at bounding box center [772, 336] width 1544 height 133
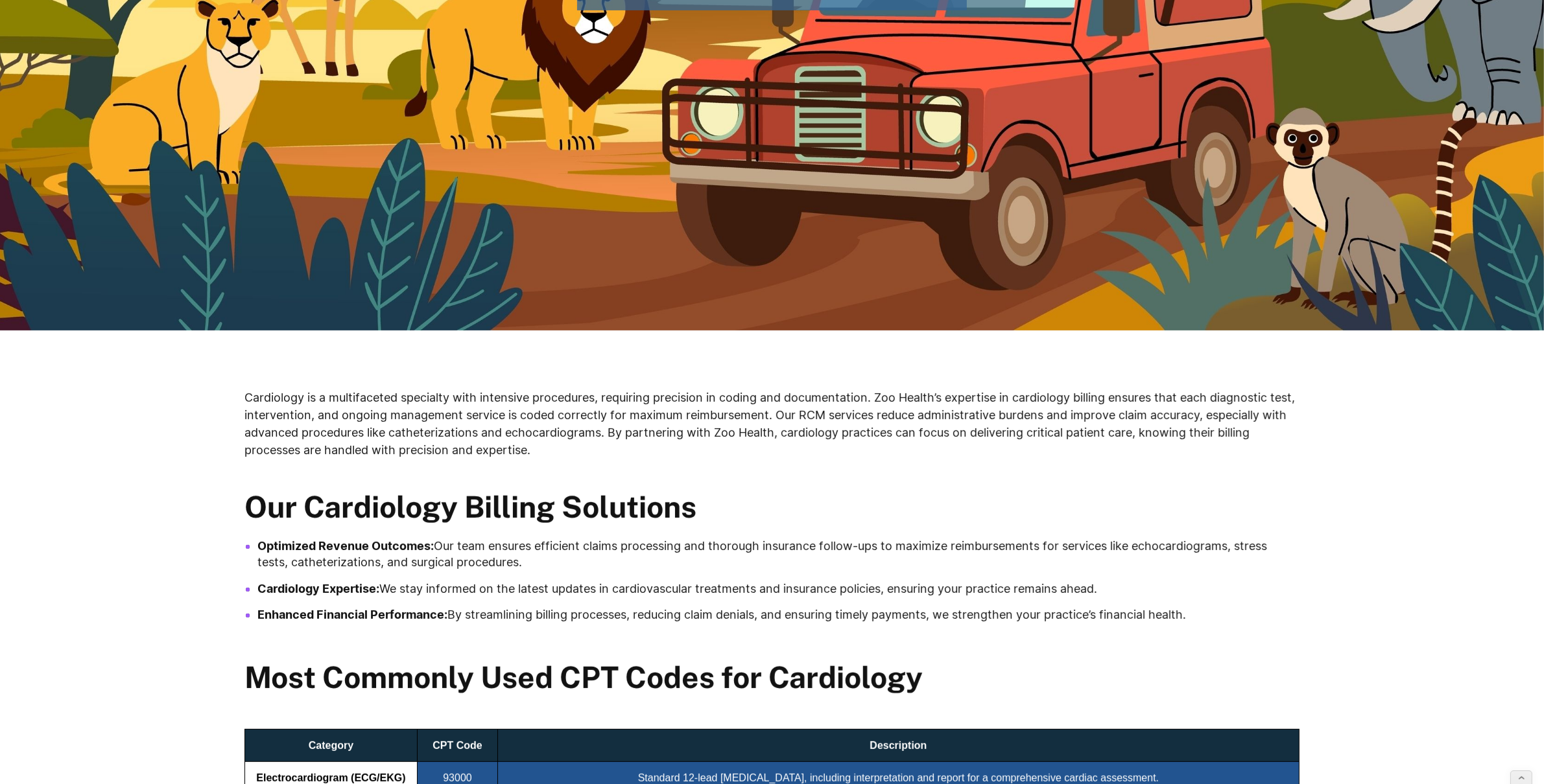
scroll to position [448, 0]
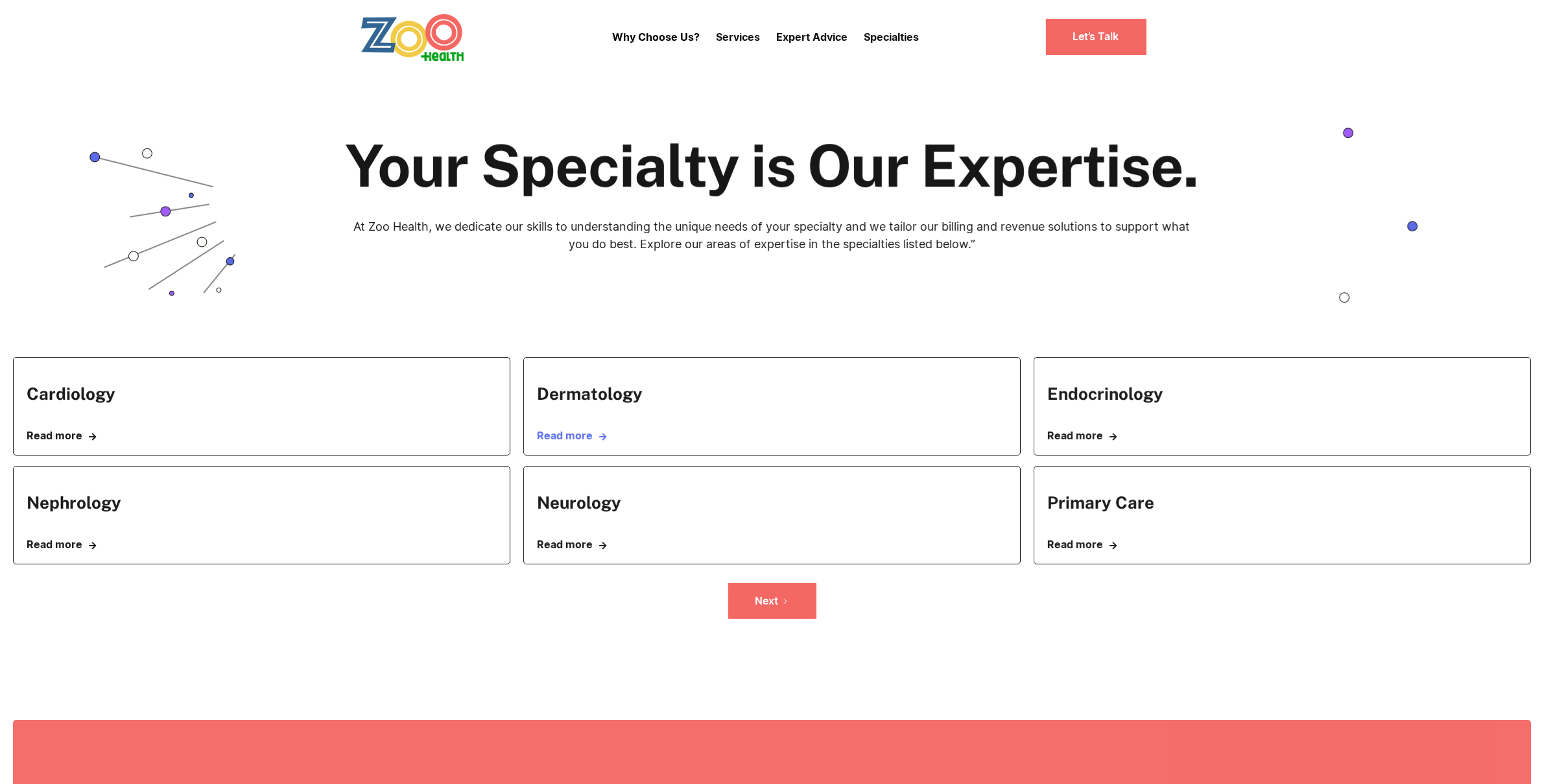
click at [570, 438] on link "Read more " at bounding box center [772, 436] width 470 height 12
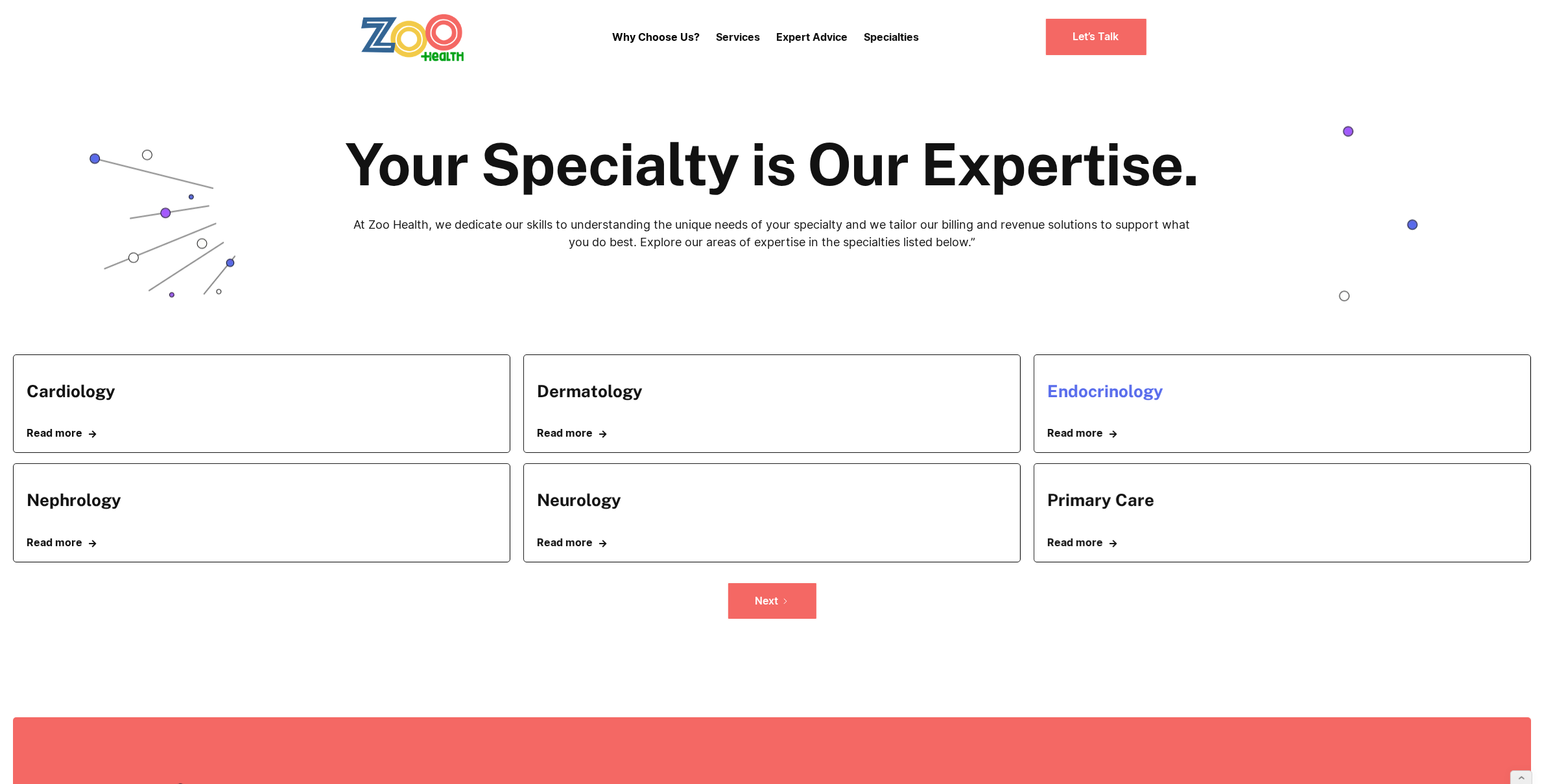
click at [1103, 394] on h5 "Endocrinology" at bounding box center [1105, 391] width 116 height 20
click at [79, 547] on link "Read more " at bounding box center [261, 542] width 470 height 12
click at [574, 542] on link "Read more " at bounding box center [772, 542] width 470 height 12
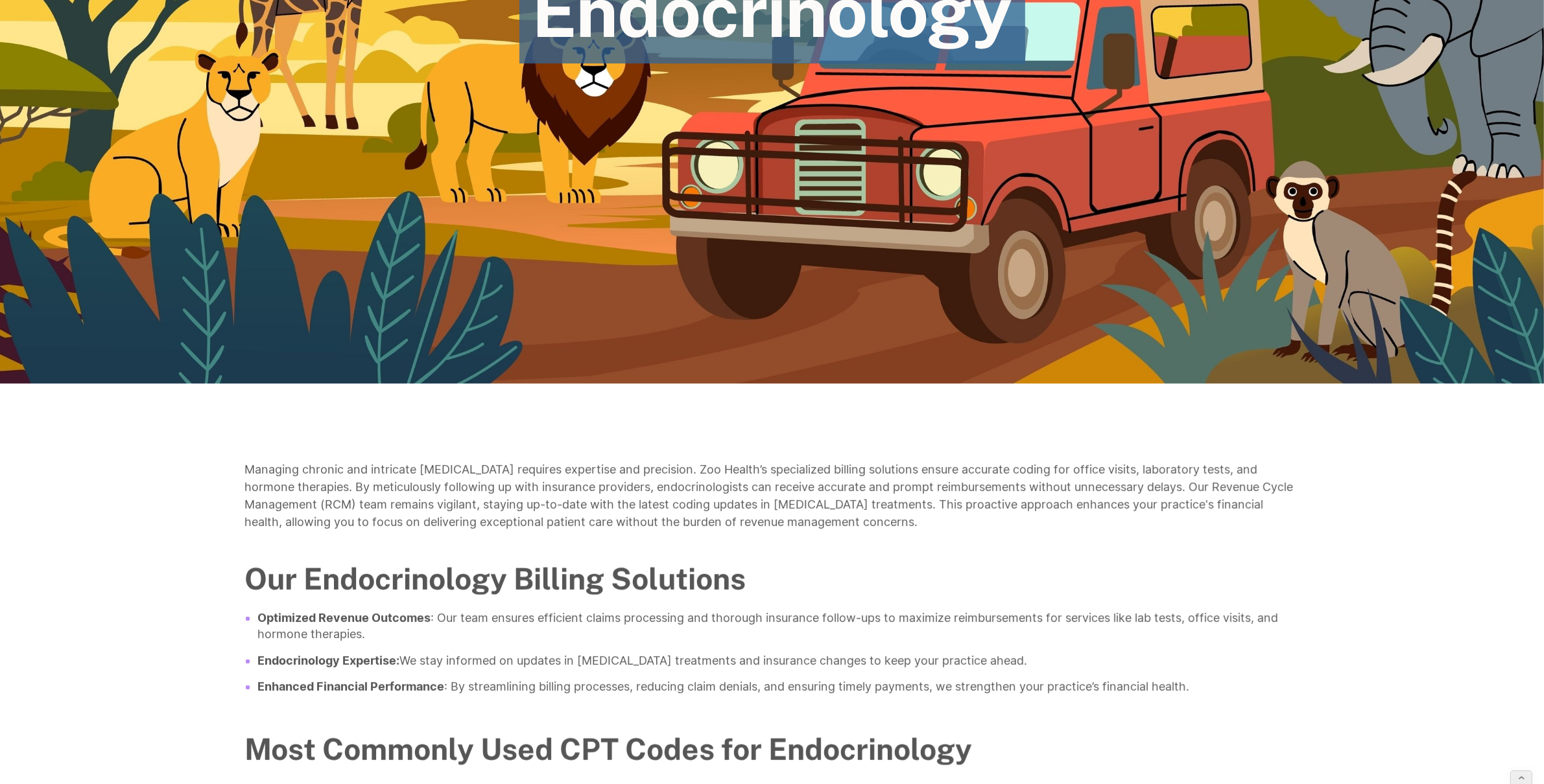
scroll to position [532, 0]
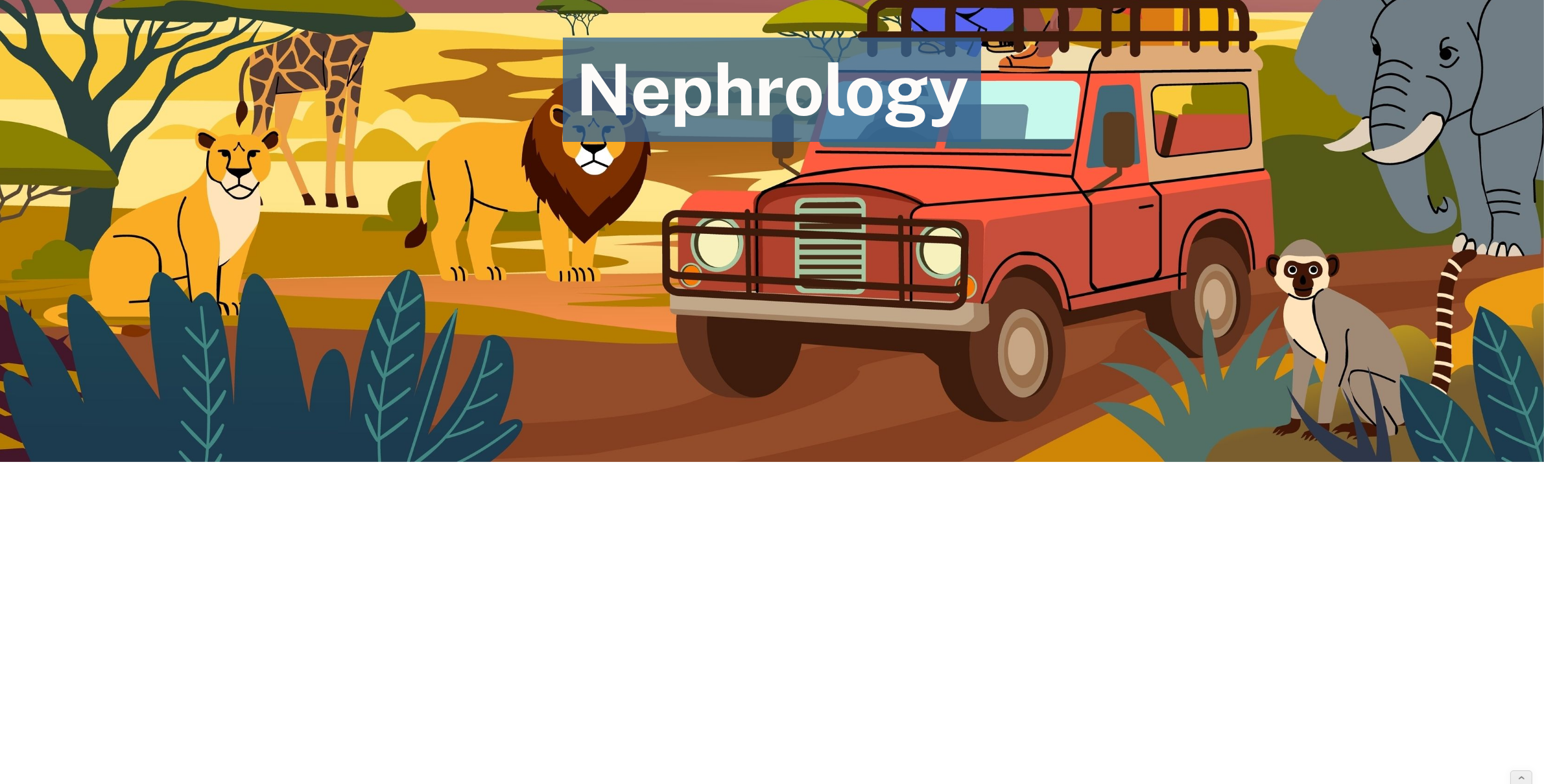
scroll to position [500, 0]
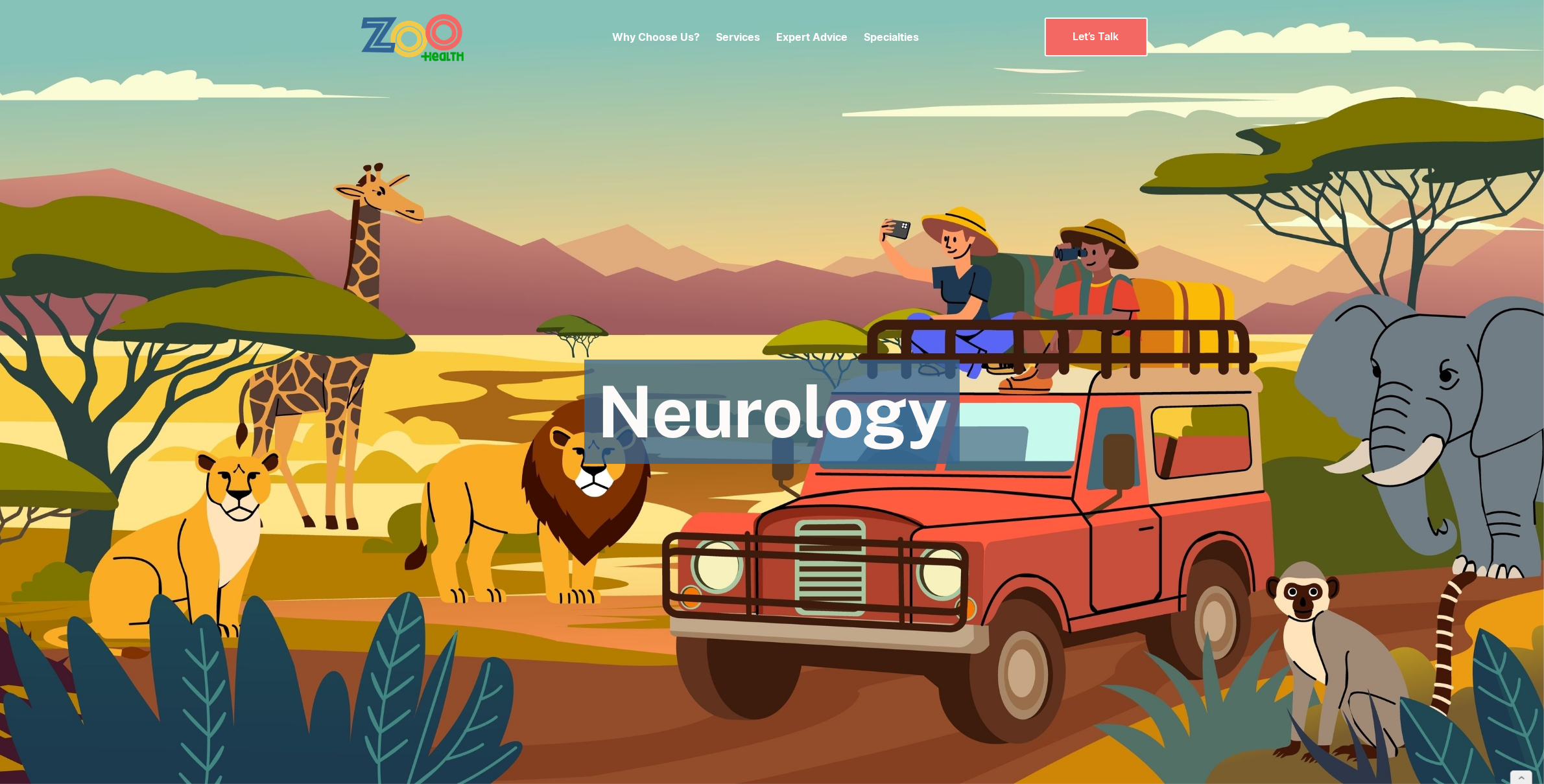
click at [656, 46] on div "Why Choose Us? Services Chronic Care Management Contract Optimization Denial An…" at bounding box center [766, 36] width 307 height 55
click at [426, 13] on img "home" at bounding box center [413, 37] width 105 height 48
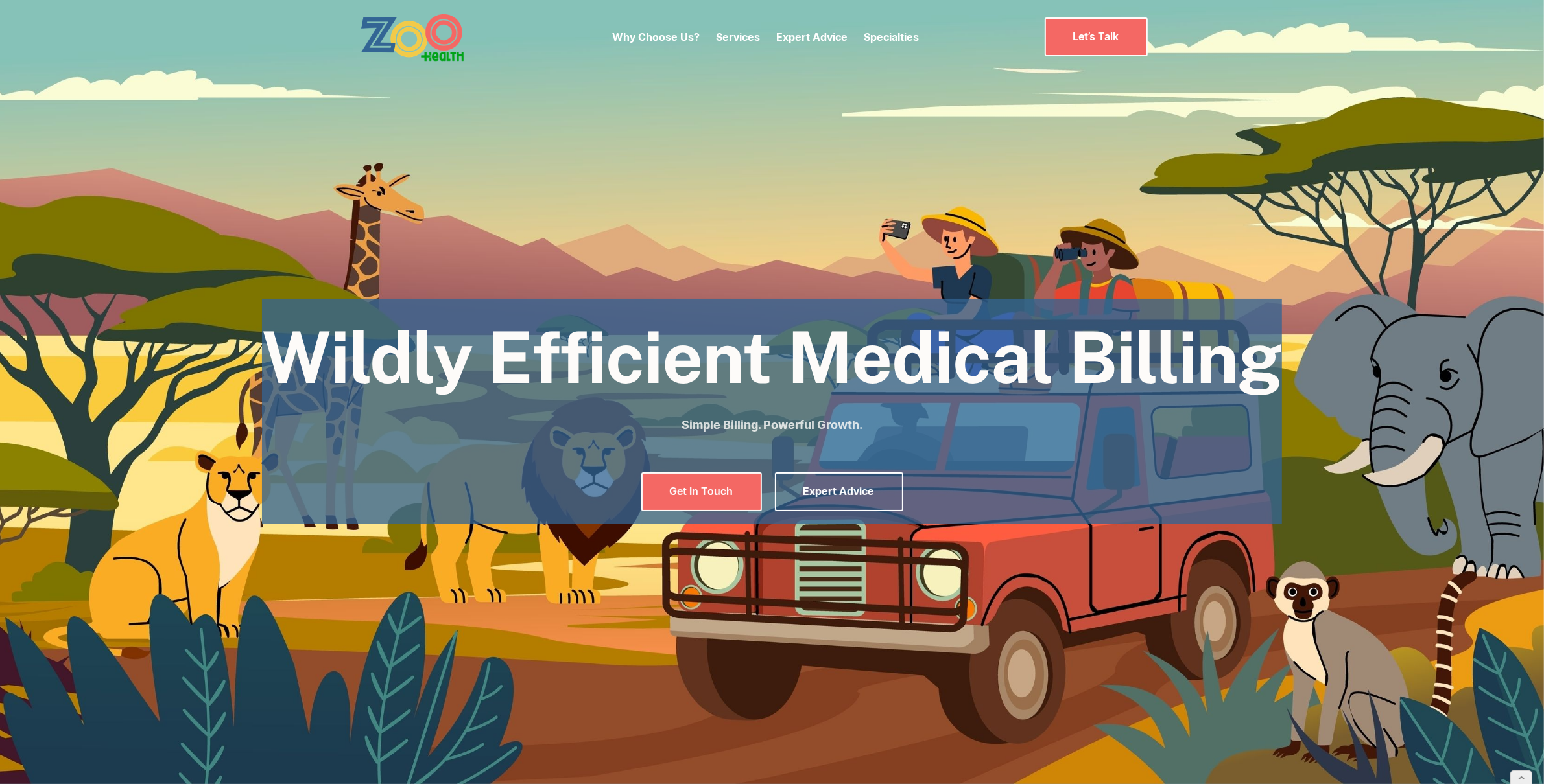
scroll to position [11, 0]
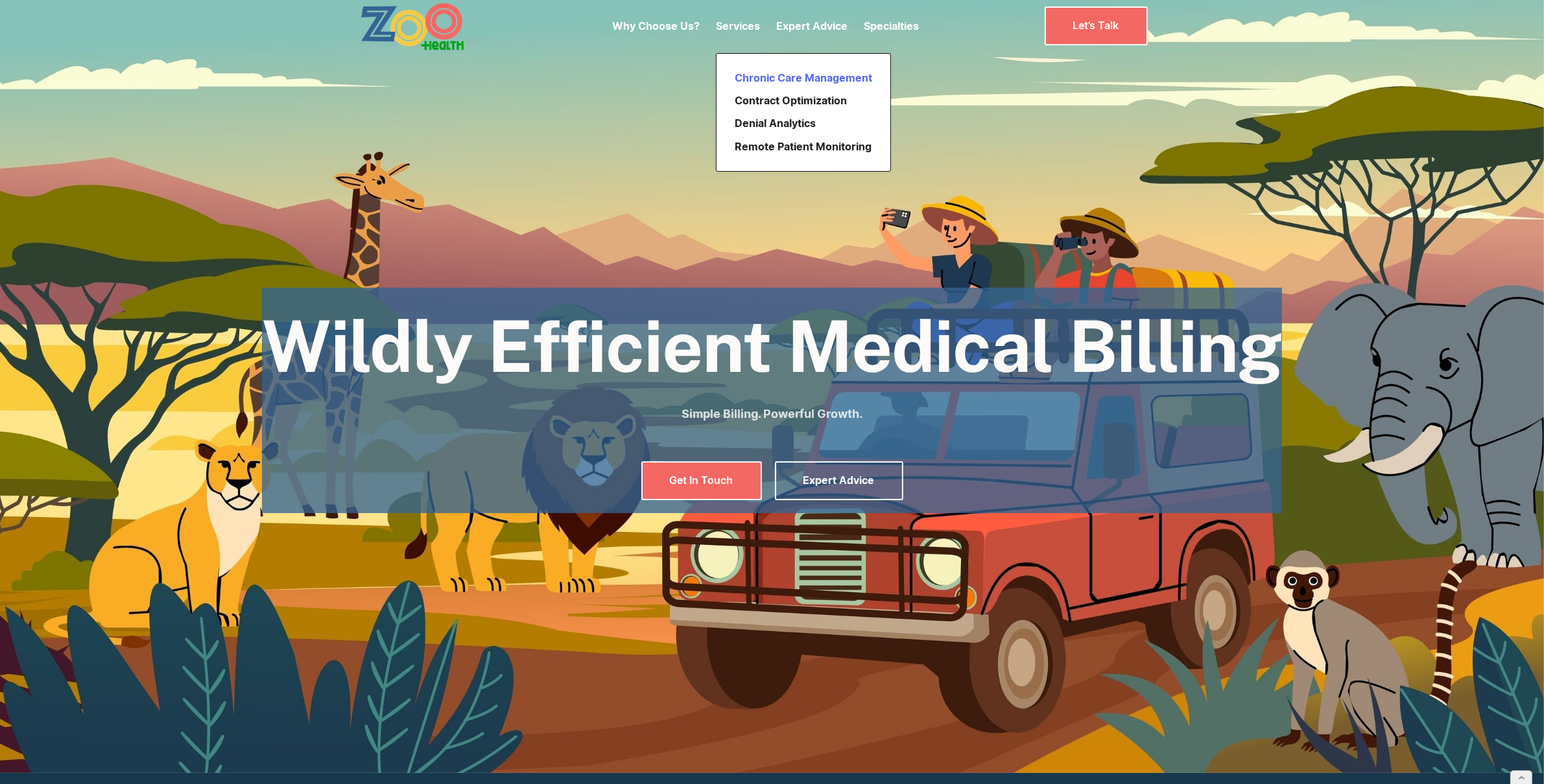
click at [758, 79] on link "Chronic Care Management" at bounding box center [803, 78] width 148 height 23
